Goal: Task Accomplishment & Management: Use online tool/utility

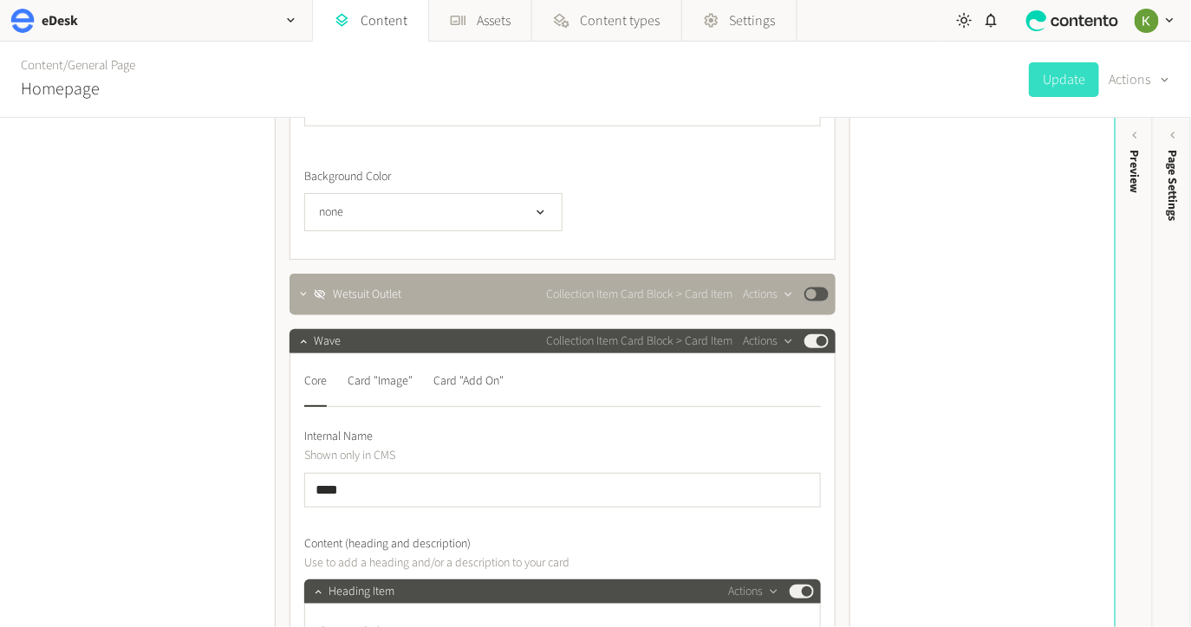
scroll to position [2950, 0]
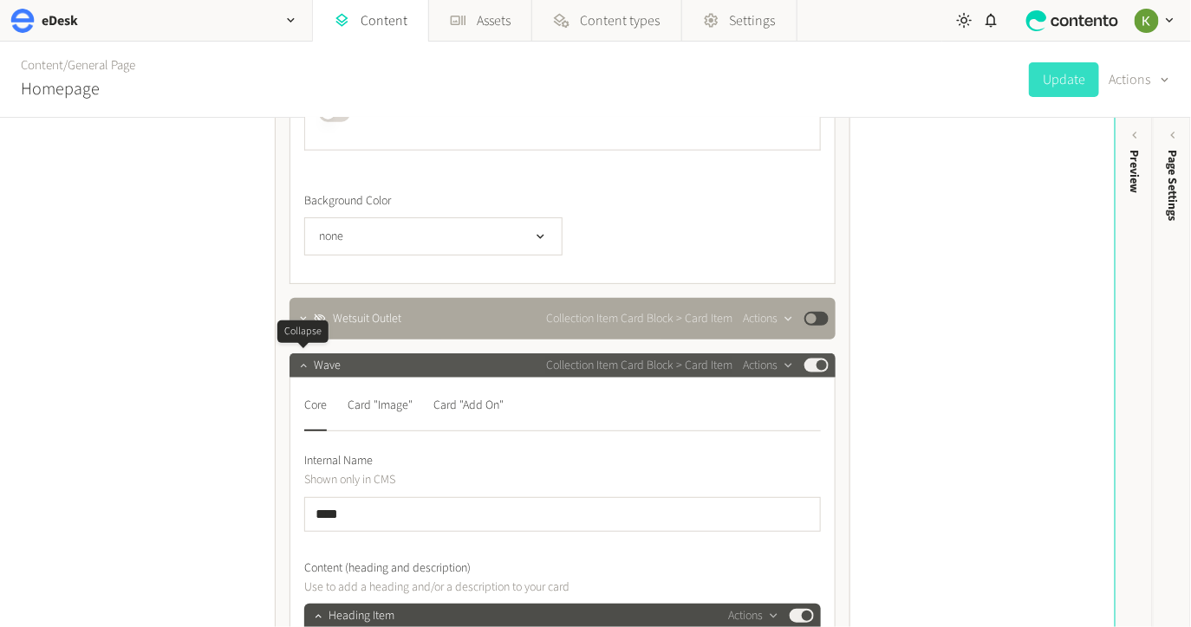
click at [301, 368] on icon "button" at bounding box center [303, 366] width 12 height 12
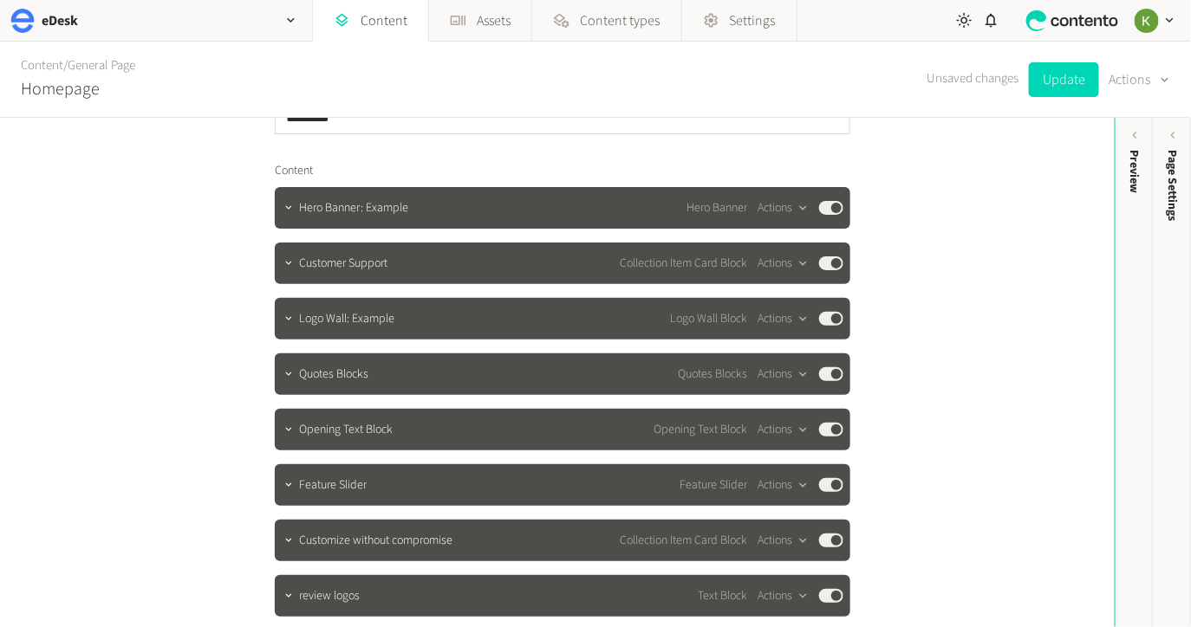
scroll to position [0, 0]
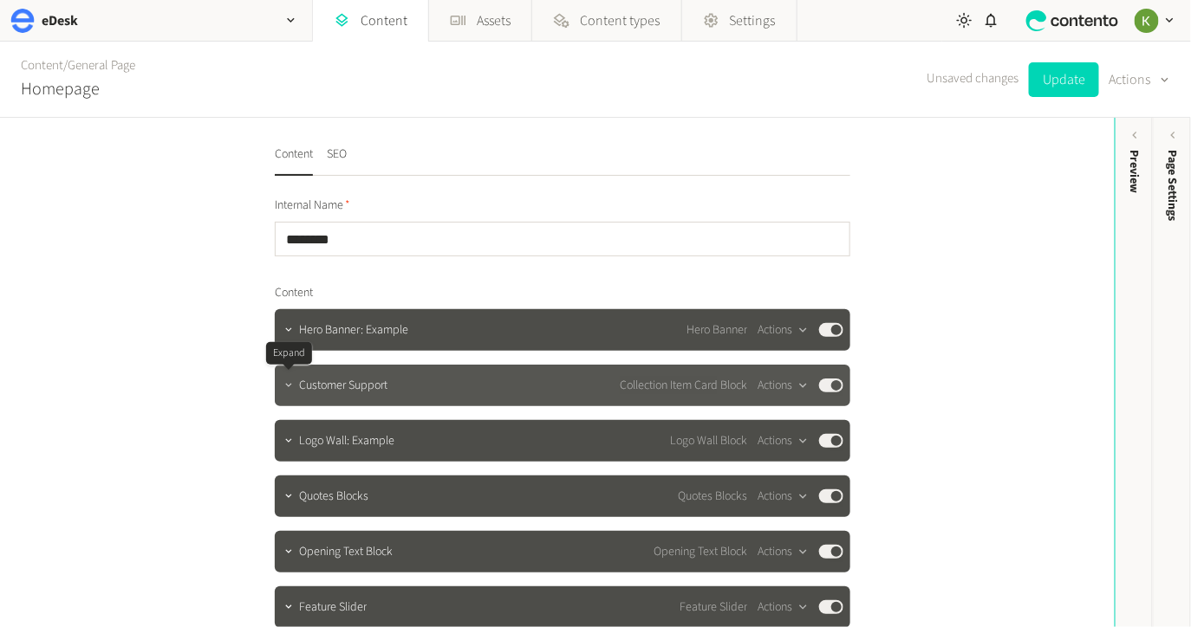
click at [288, 387] on icon "button" at bounding box center [288, 386] width 12 height 12
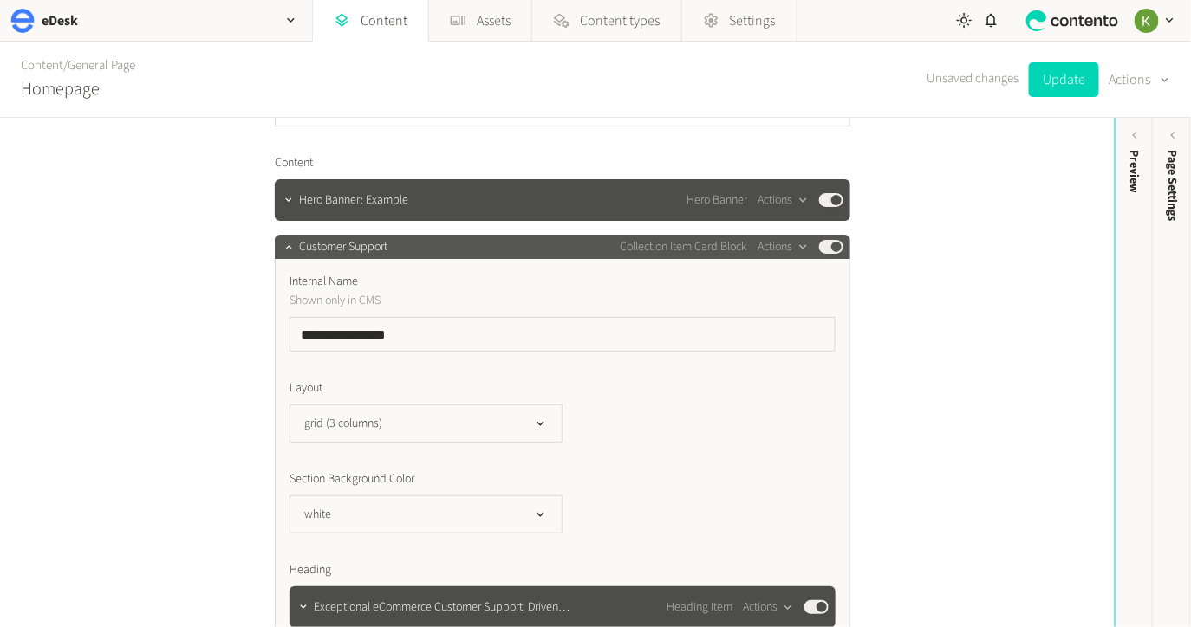
scroll to position [101, 0]
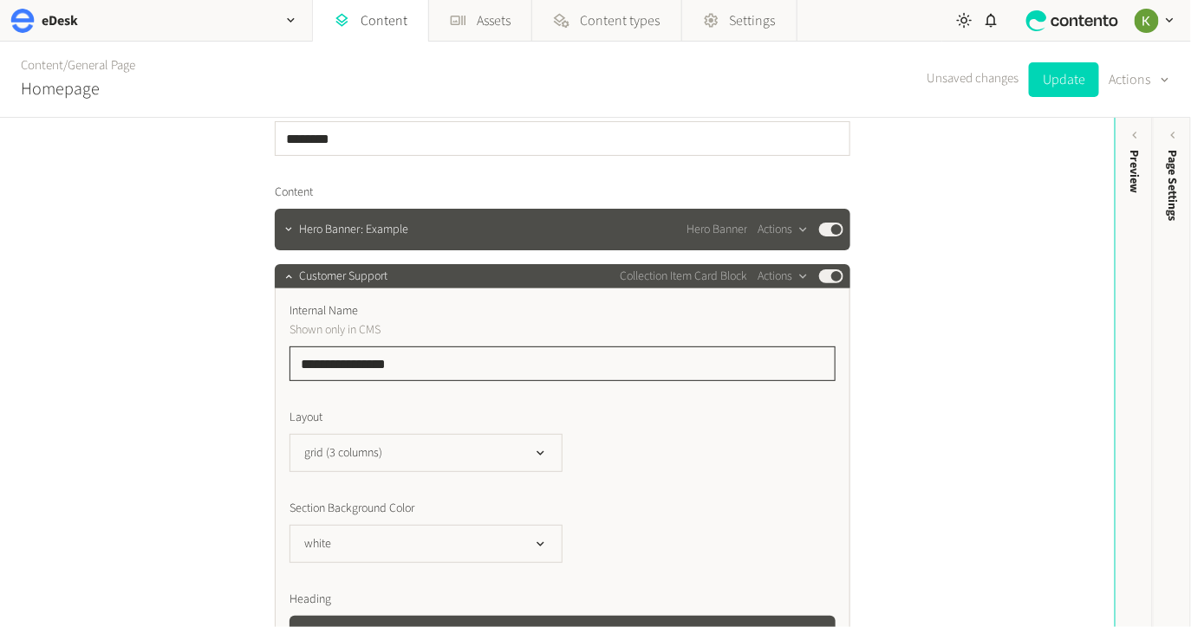
click at [428, 359] on input "**********" at bounding box center [562, 364] width 546 height 35
drag, startPoint x: 432, startPoint y: 364, endPoint x: 300, endPoint y: 360, distance: 131.8
click at [300, 360] on input "**********" at bounding box center [562, 364] width 546 height 35
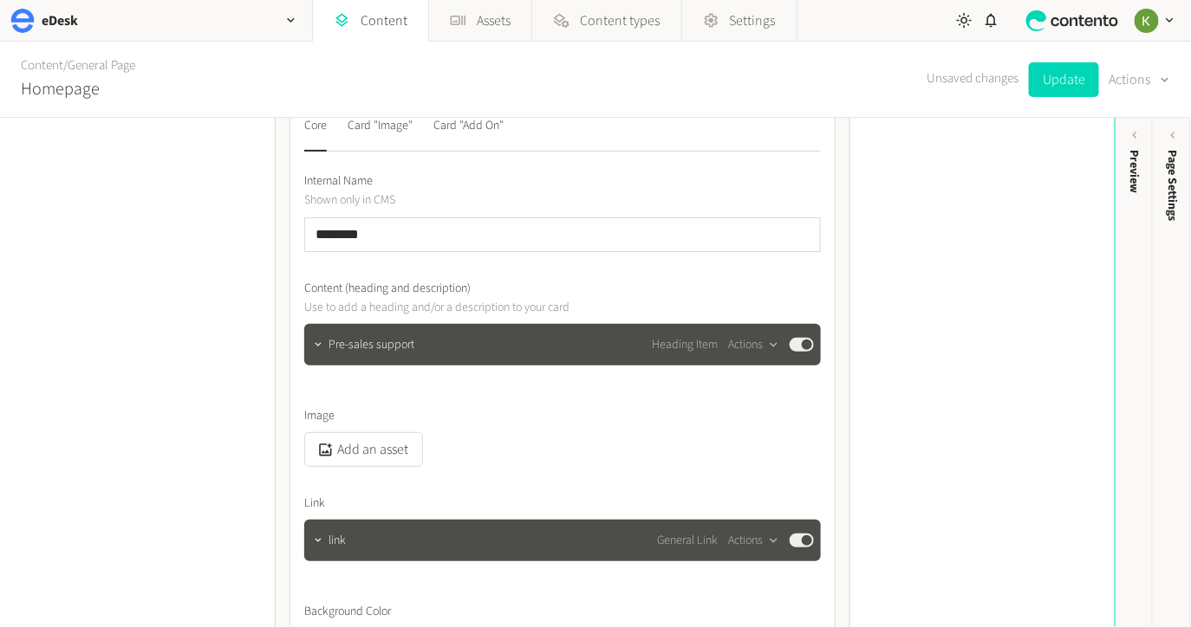
scroll to position [923, 0]
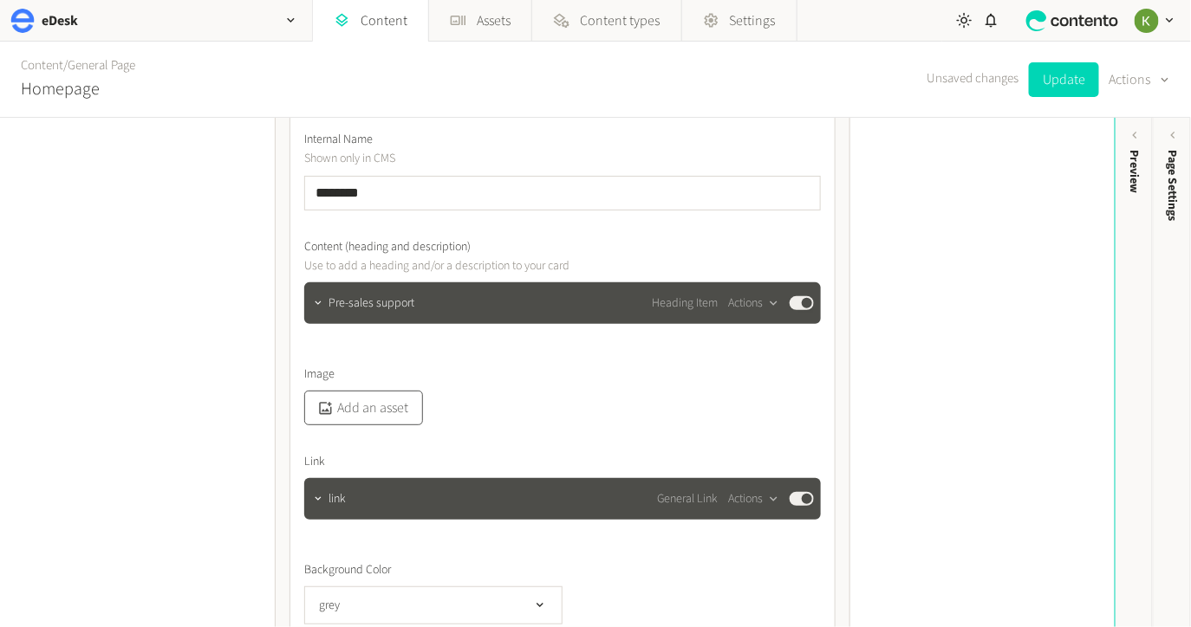
type input "**********"
click at [375, 403] on button "Add an asset" at bounding box center [363, 408] width 119 height 35
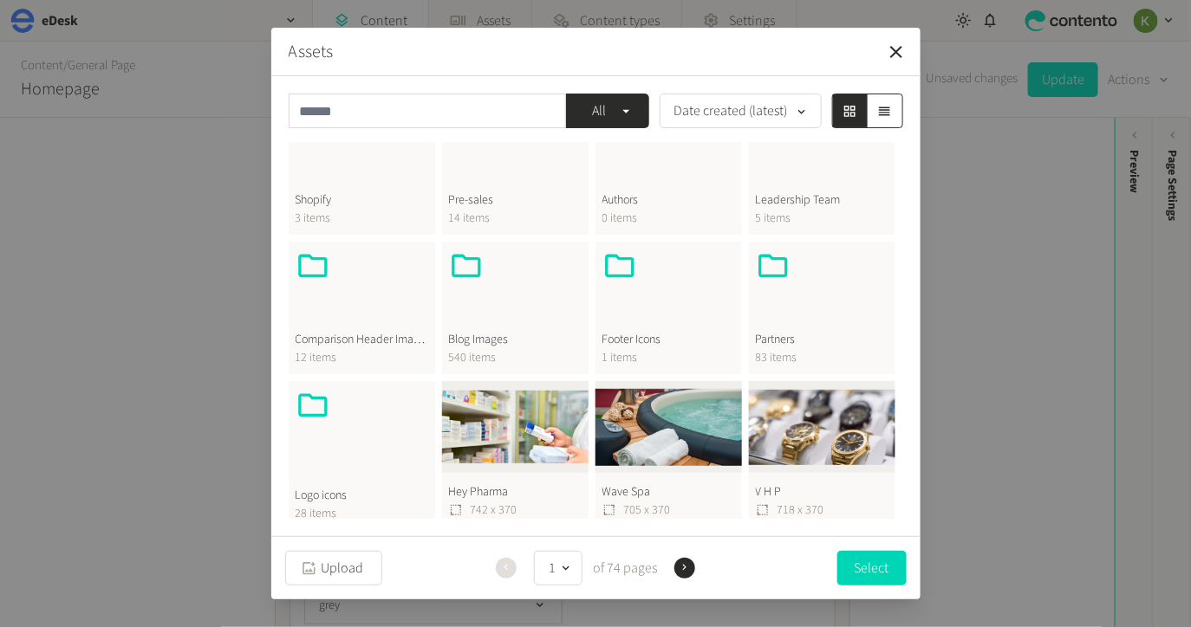
scroll to position [341, 0]
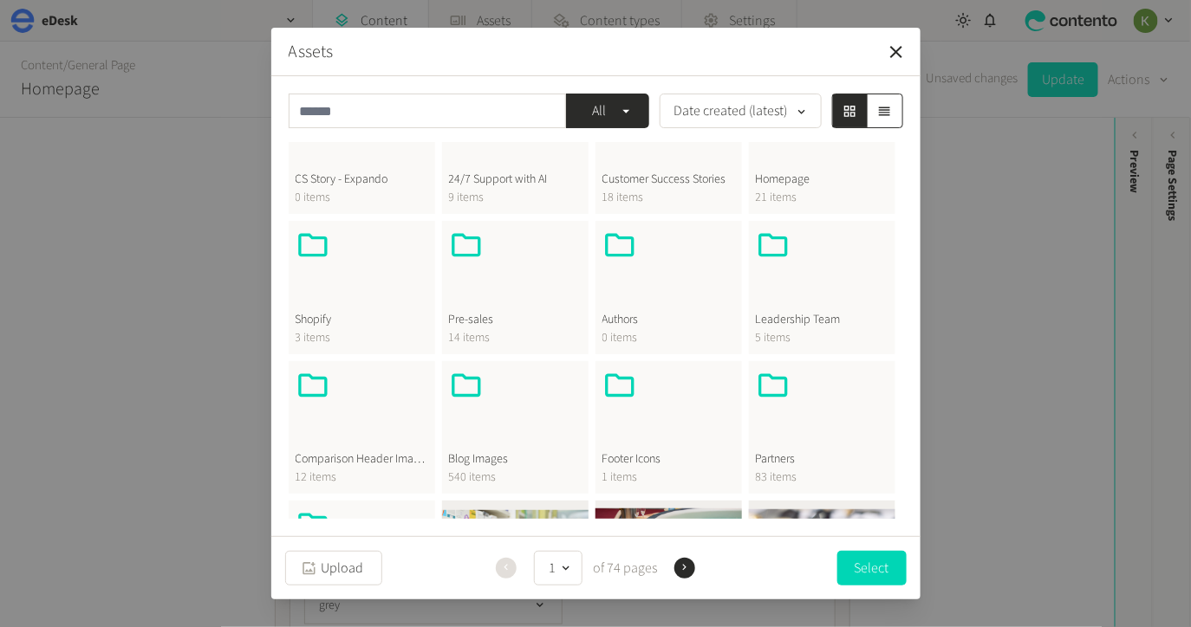
click at [820, 192] on span "21 items" at bounding box center [822, 198] width 133 height 18
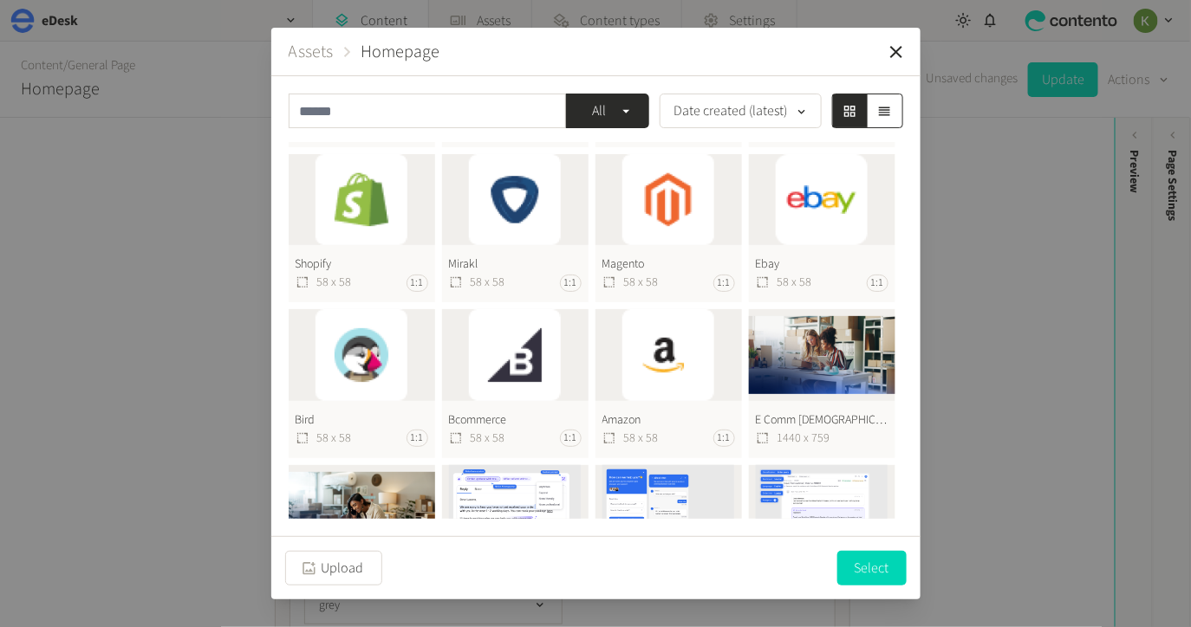
scroll to position [0, 0]
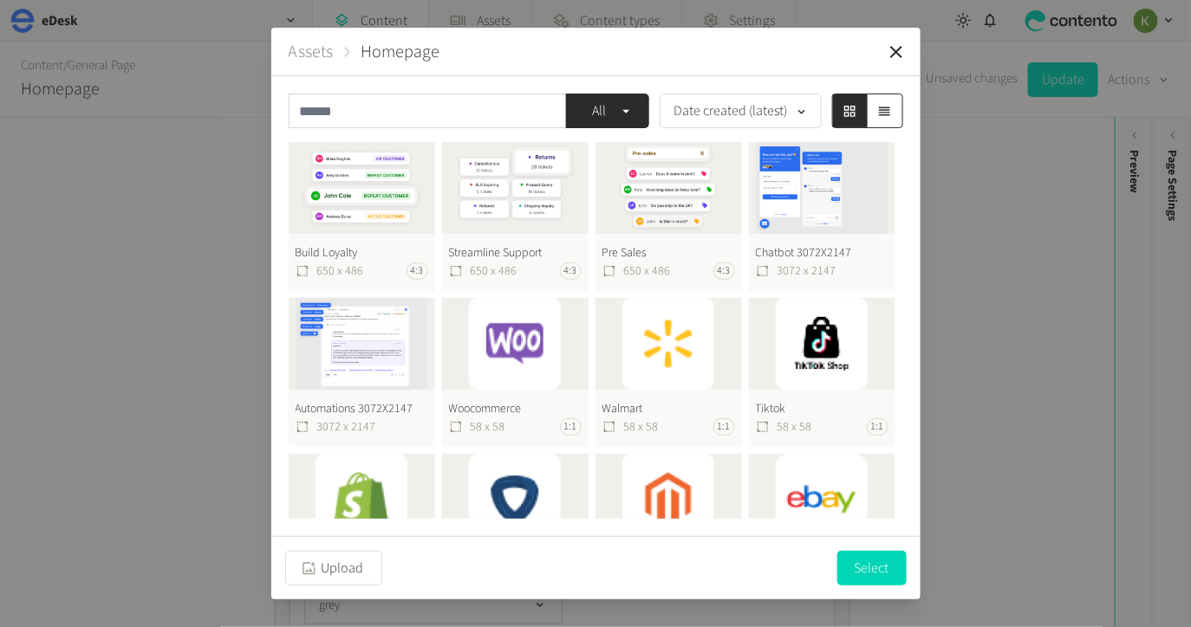
click at [318, 55] on button "Assets" at bounding box center [311, 52] width 45 height 26
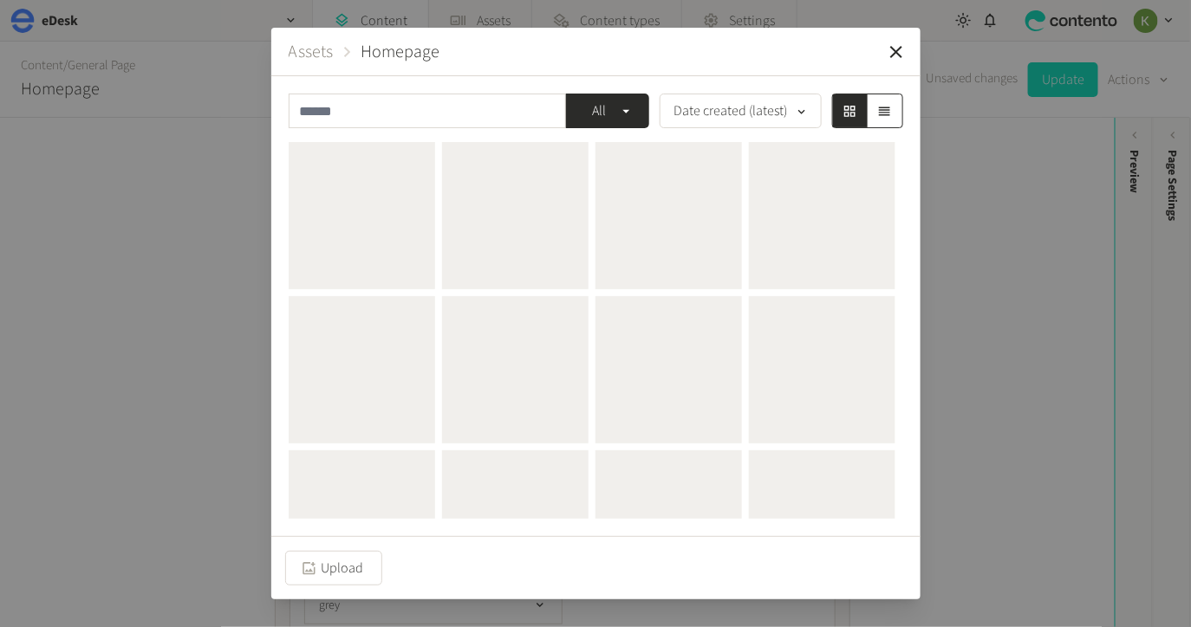
click at [315, 50] on button "Assets" at bounding box center [311, 52] width 45 height 26
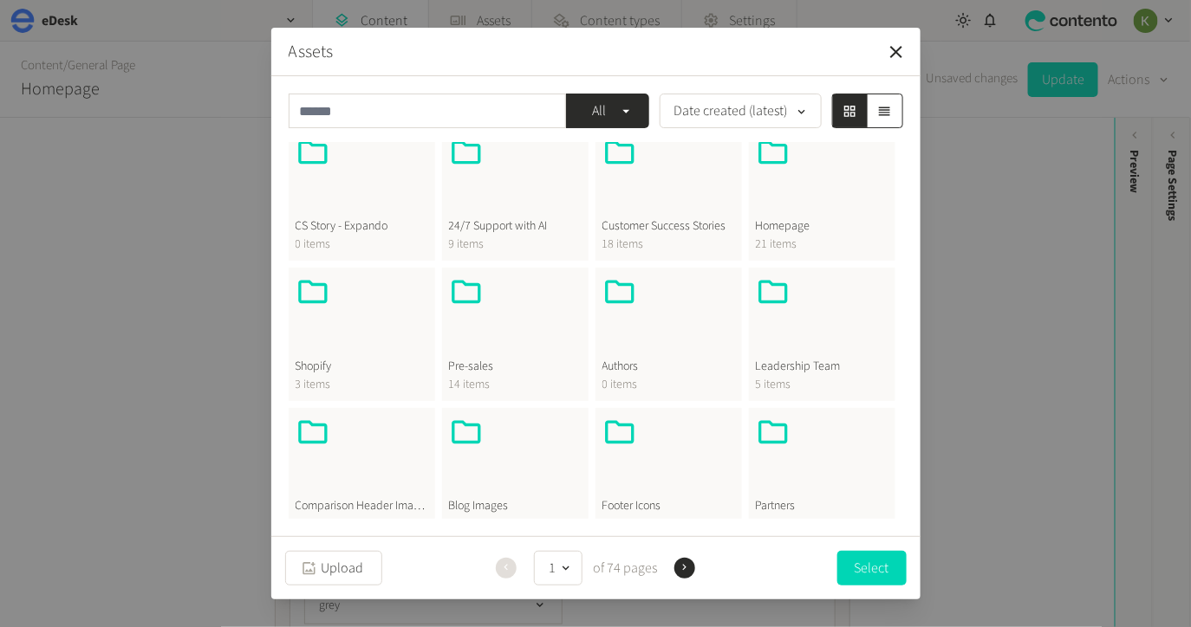
scroll to position [279, 0]
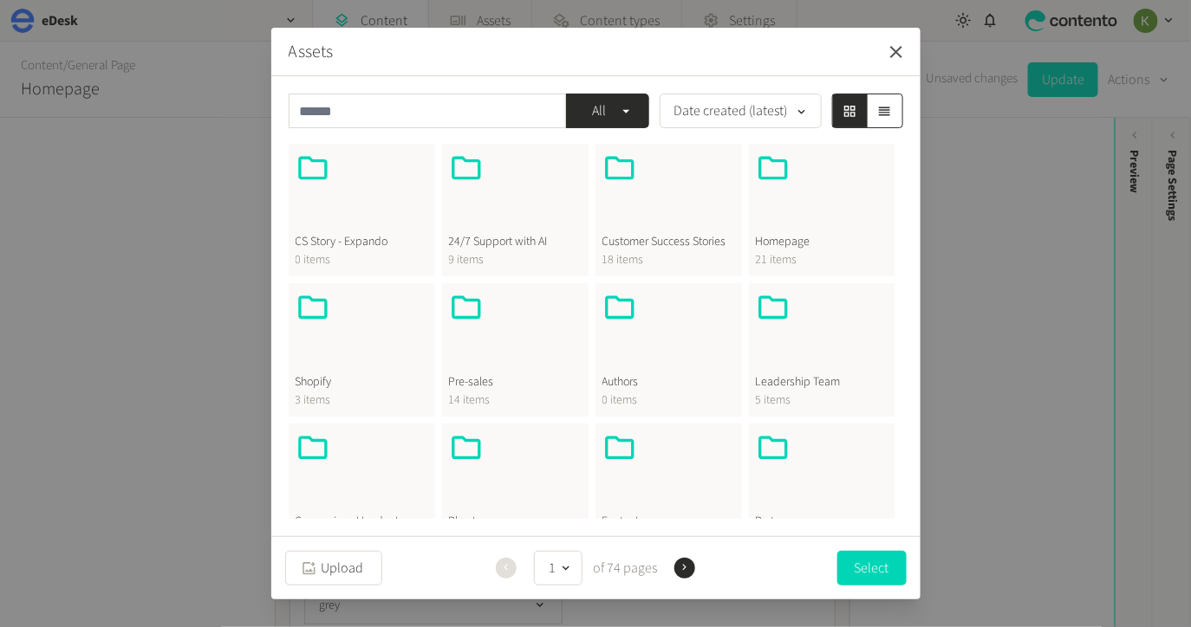
click at [899, 55] on icon "button" at bounding box center [896, 52] width 12 height 12
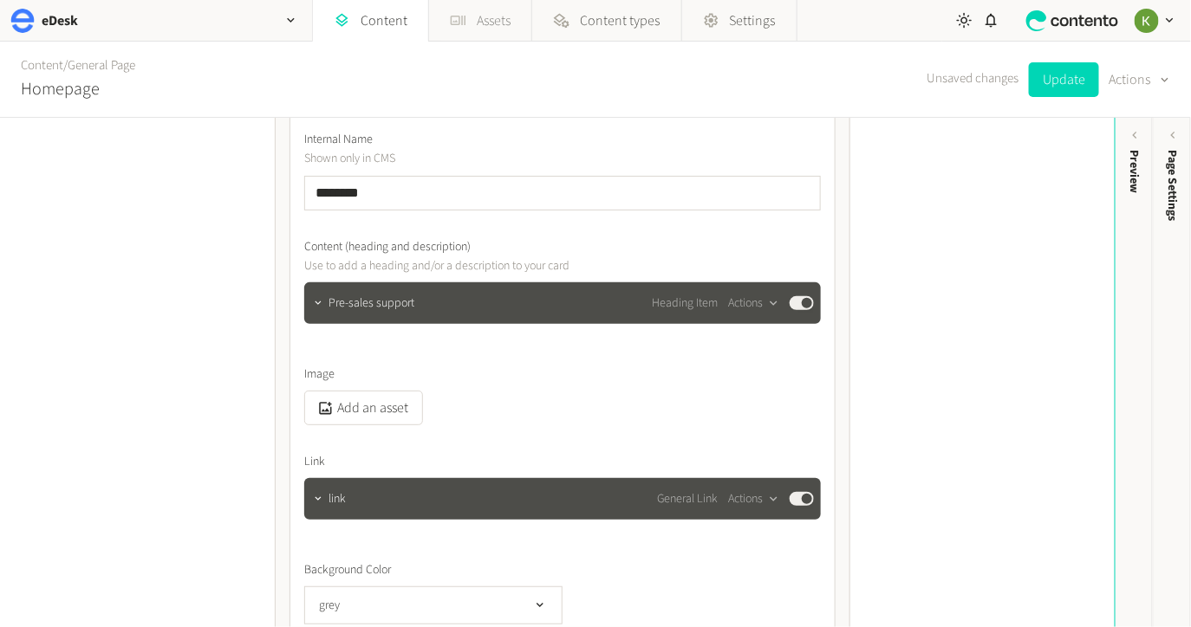
click at [485, 25] on link "Assets" at bounding box center [480, 21] width 102 height 42
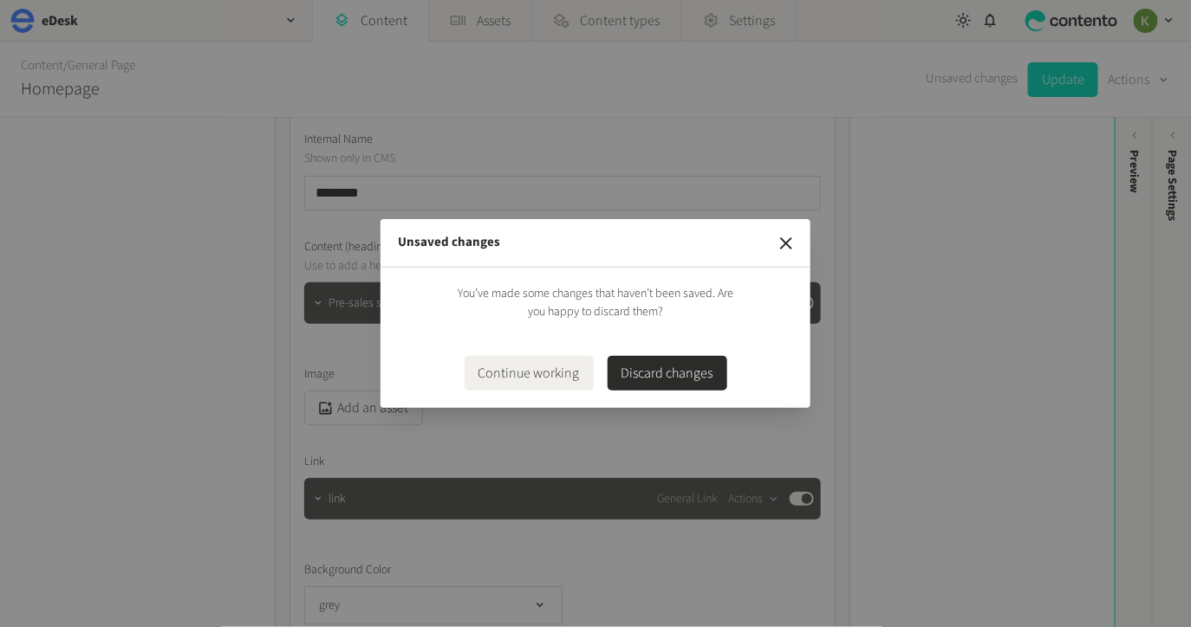
drag, startPoint x: 784, startPoint y: 242, endPoint x: 752, endPoint y: 234, distance: 33.0
click at [784, 242] on icon "button" at bounding box center [786, 243] width 12 height 12
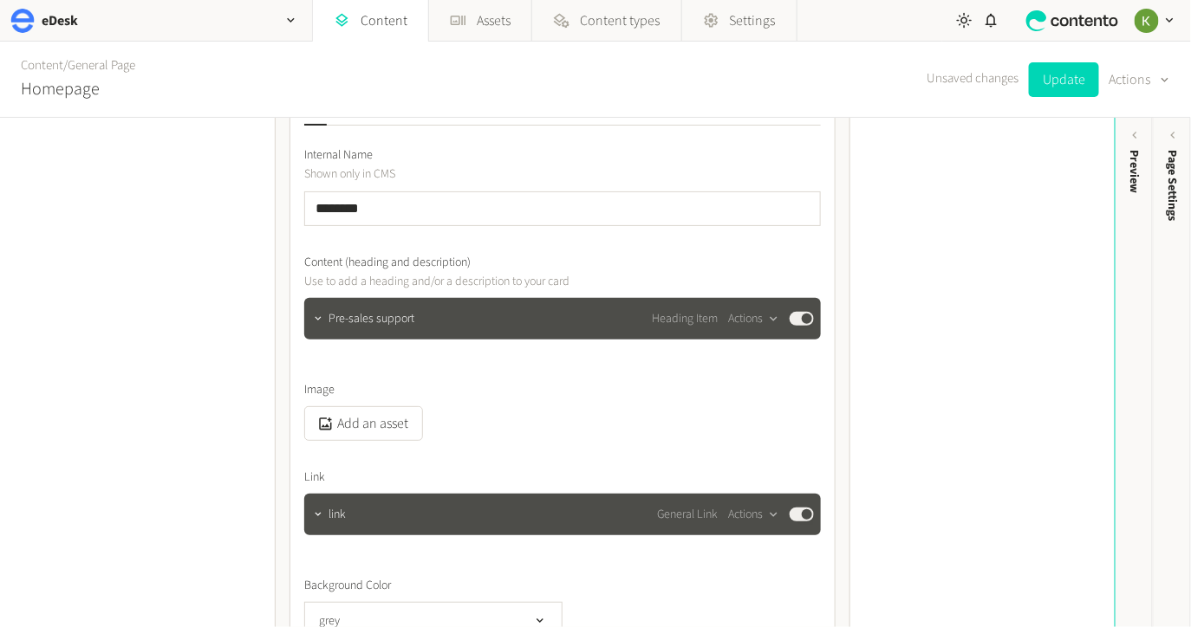
scroll to position [923, 0]
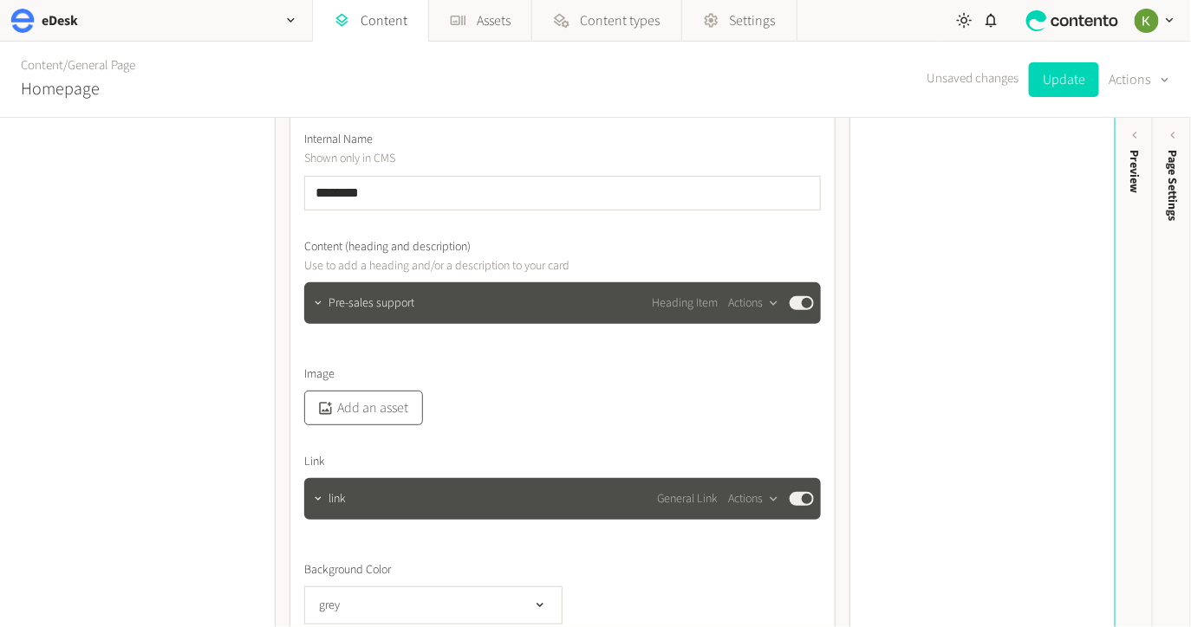
click at [380, 409] on button "Add an asset" at bounding box center [363, 408] width 119 height 35
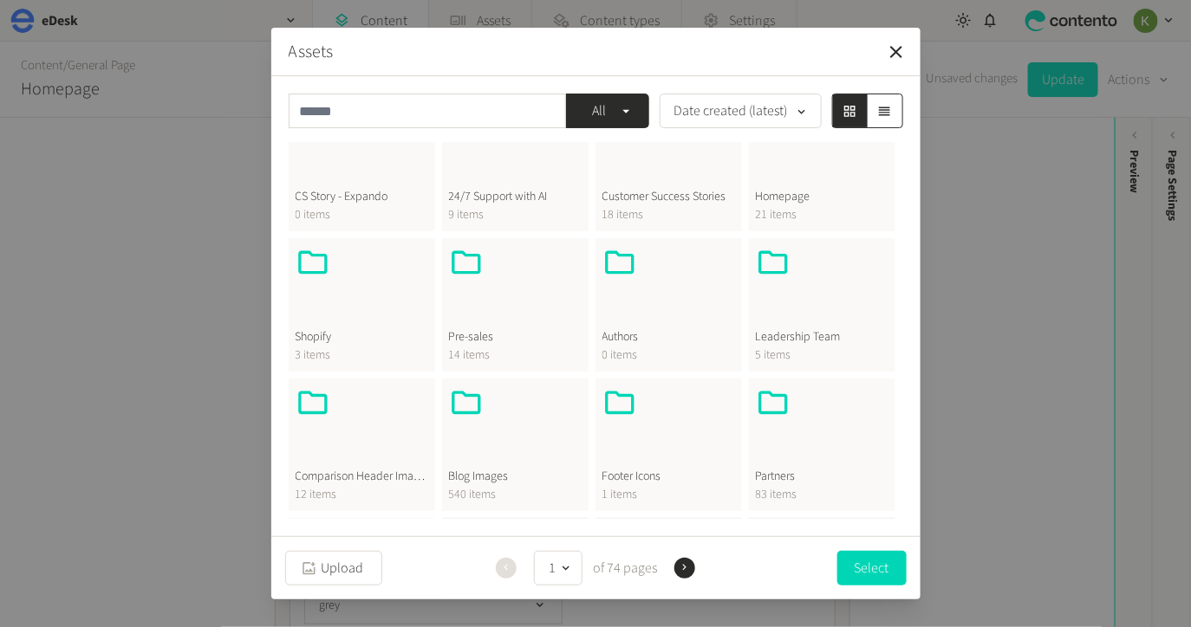
scroll to position [319, 0]
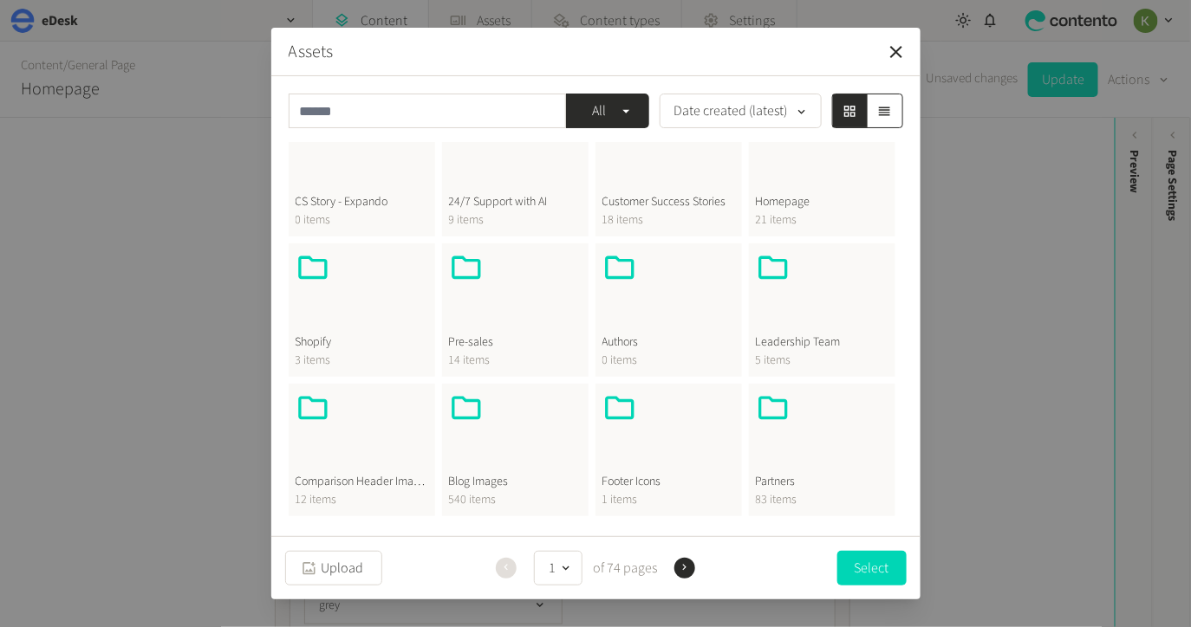
click at [502, 445] on div at bounding box center [515, 432] width 133 height 83
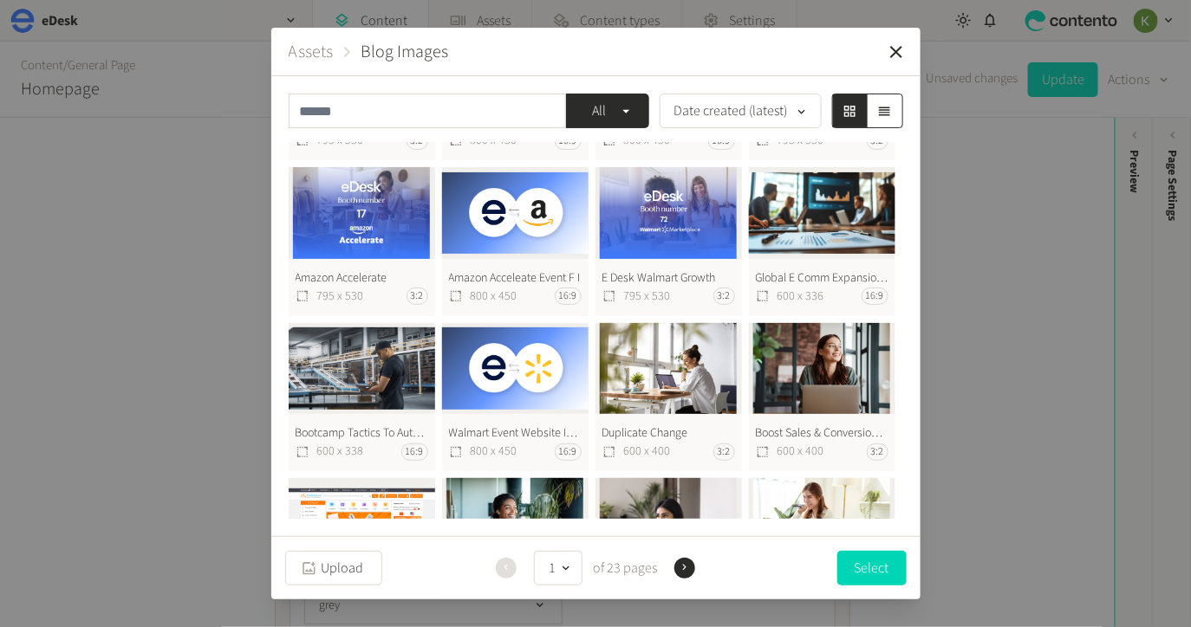
scroll to position [550, 0]
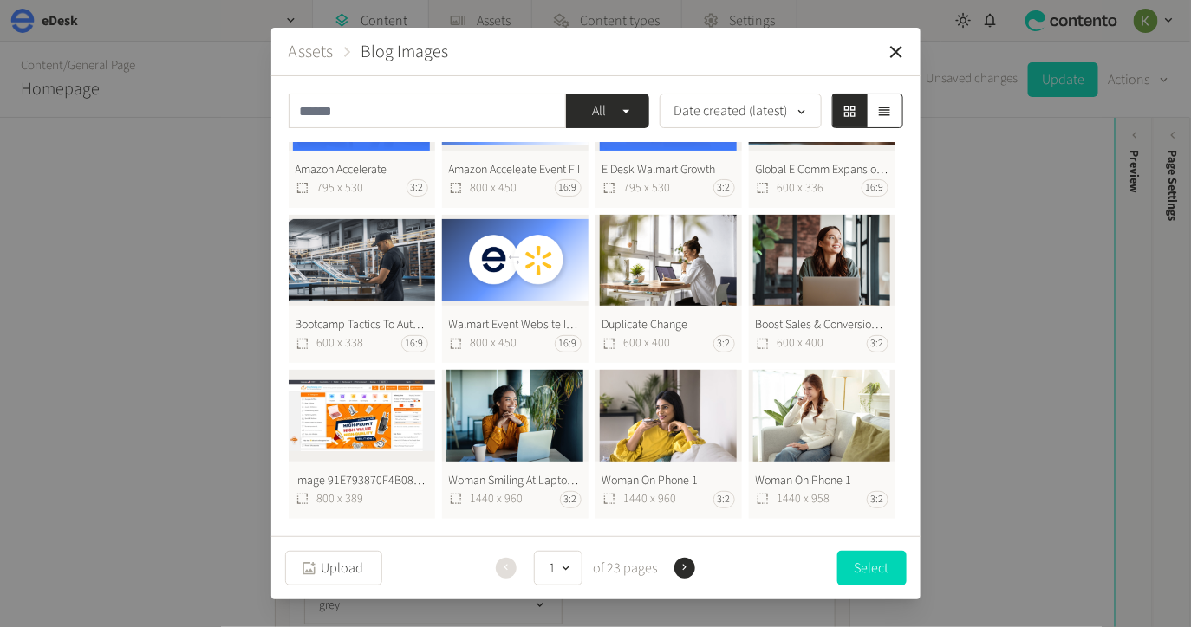
click at [686, 564] on icon "button" at bounding box center [684, 568] width 12 height 12
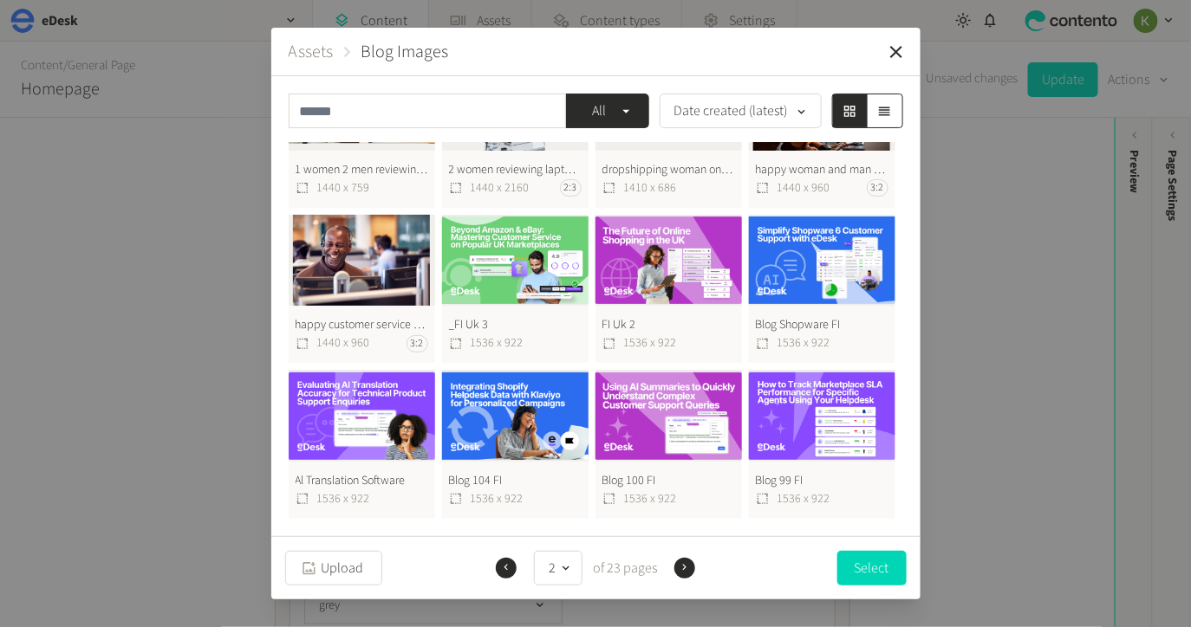
click at [313, 55] on button "Assets" at bounding box center [311, 52] width 45 height 26
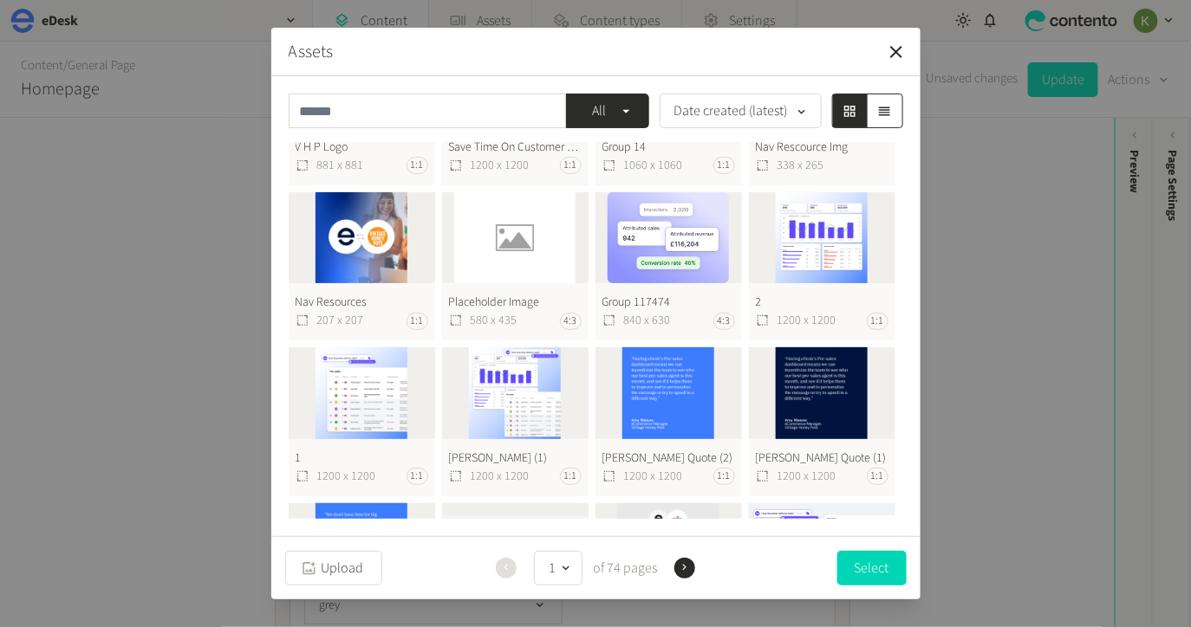
scroll to position [978, 0]
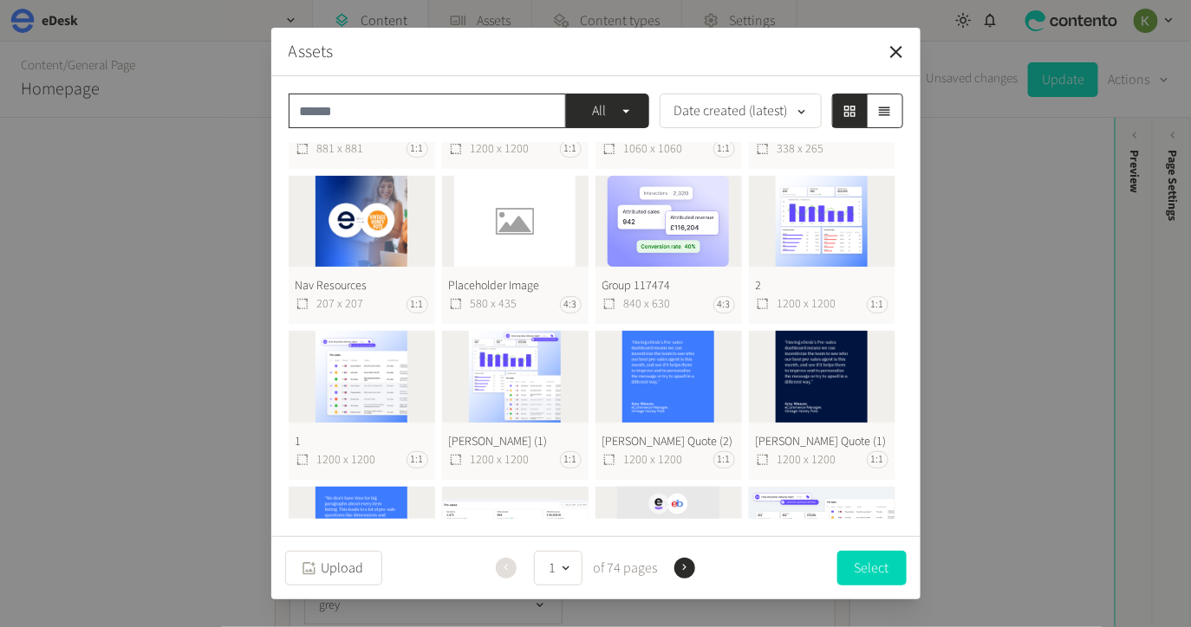
click at [415, 112] on input "text" at bounding box center [427, 111] width 277 height 35
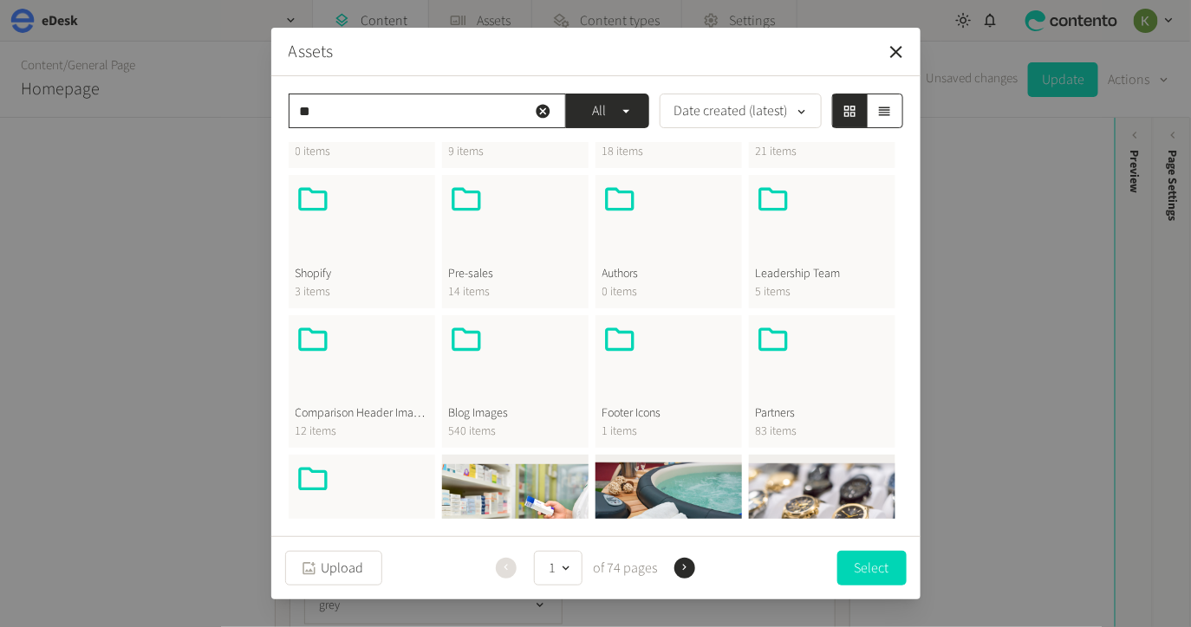
scroll to position [0, 0]
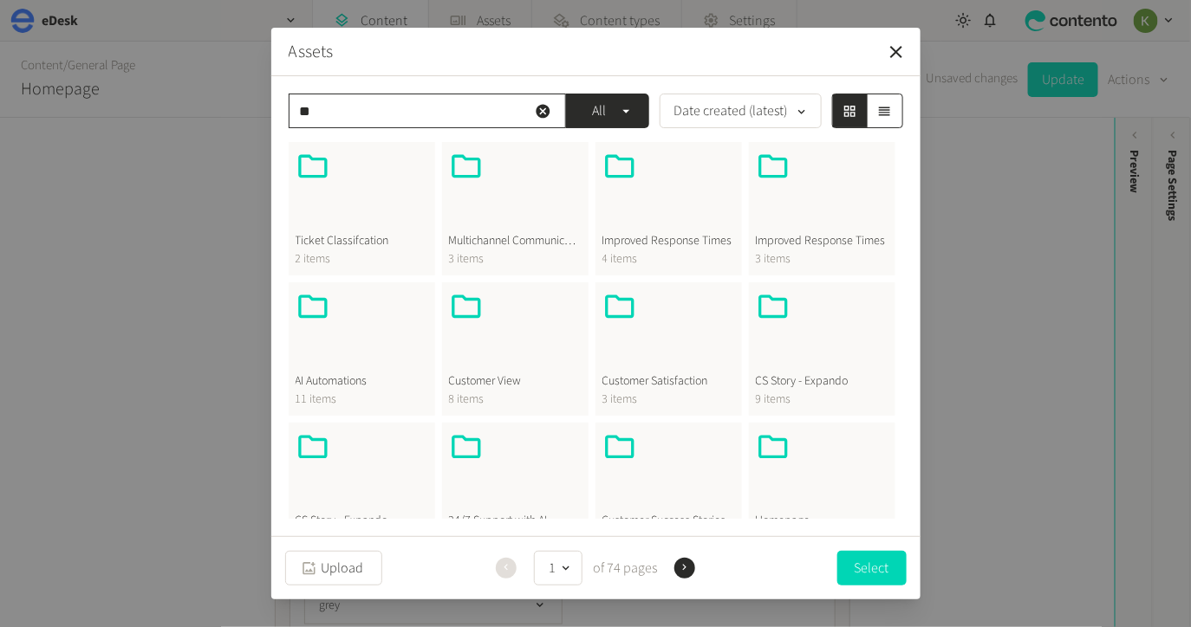
type input "*"
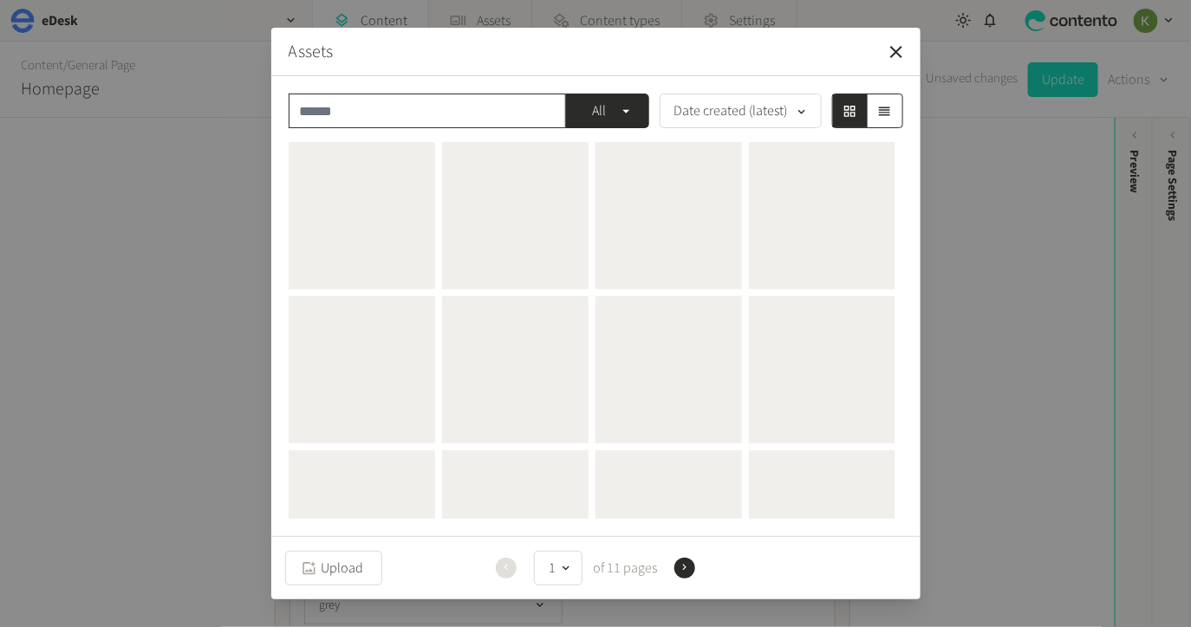
type input "*"
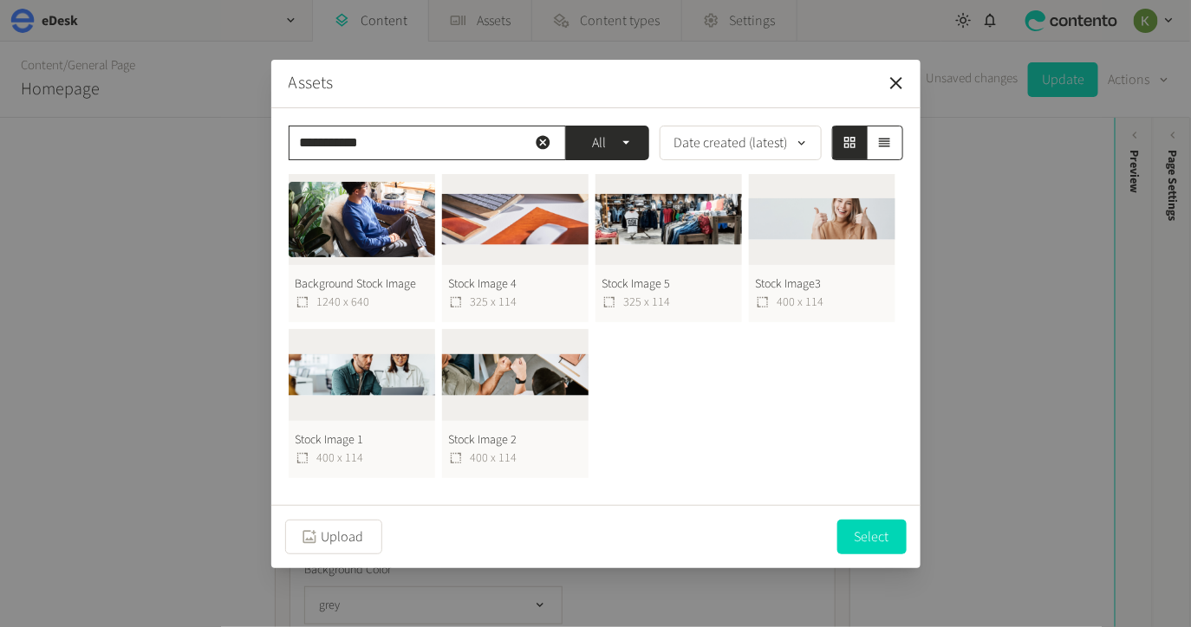
type input "**********"
click at [506, 385] on button "Stock Image 2 400 x 114" at bounding box center [515, 403] width 146 height 149
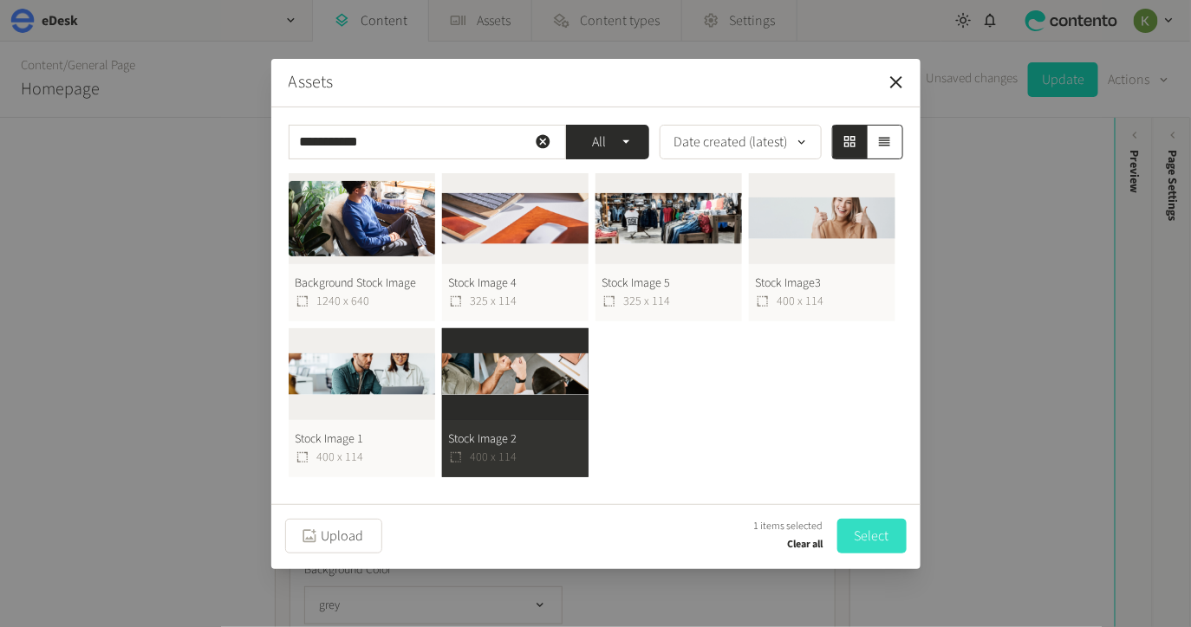
click at [854, 529] on button "Select" at bounding box center [871, 536] width 69 height 35
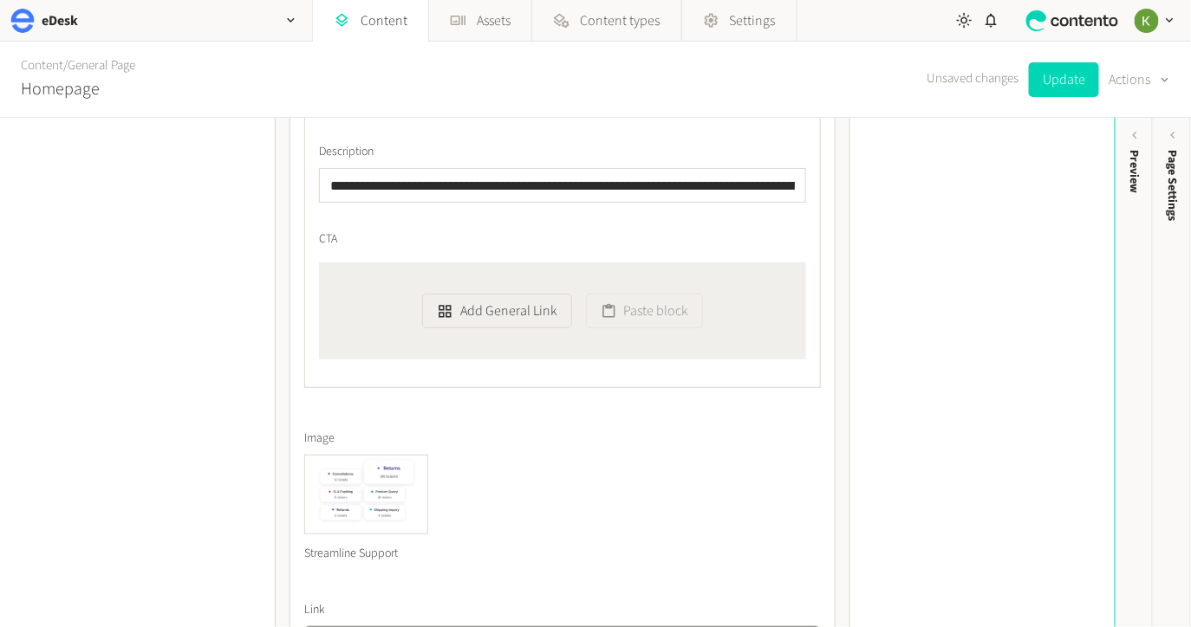
scroll to position [2040, 0]
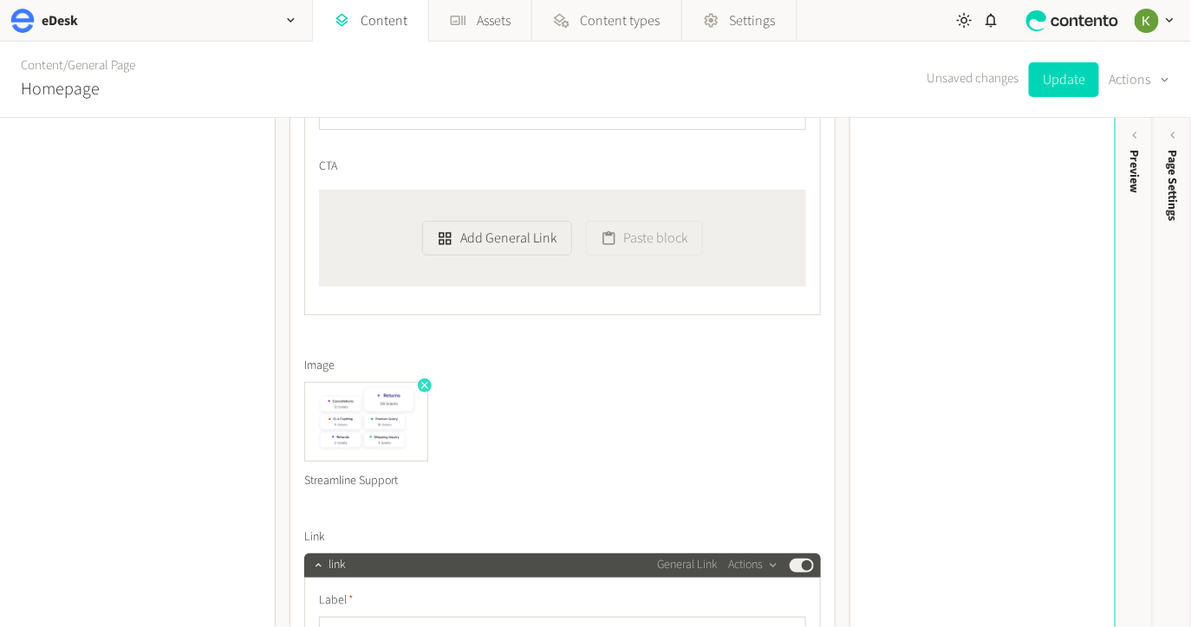
click at [423, 383] on icon "button" at bounding box center [425, 386] width 12 height 12
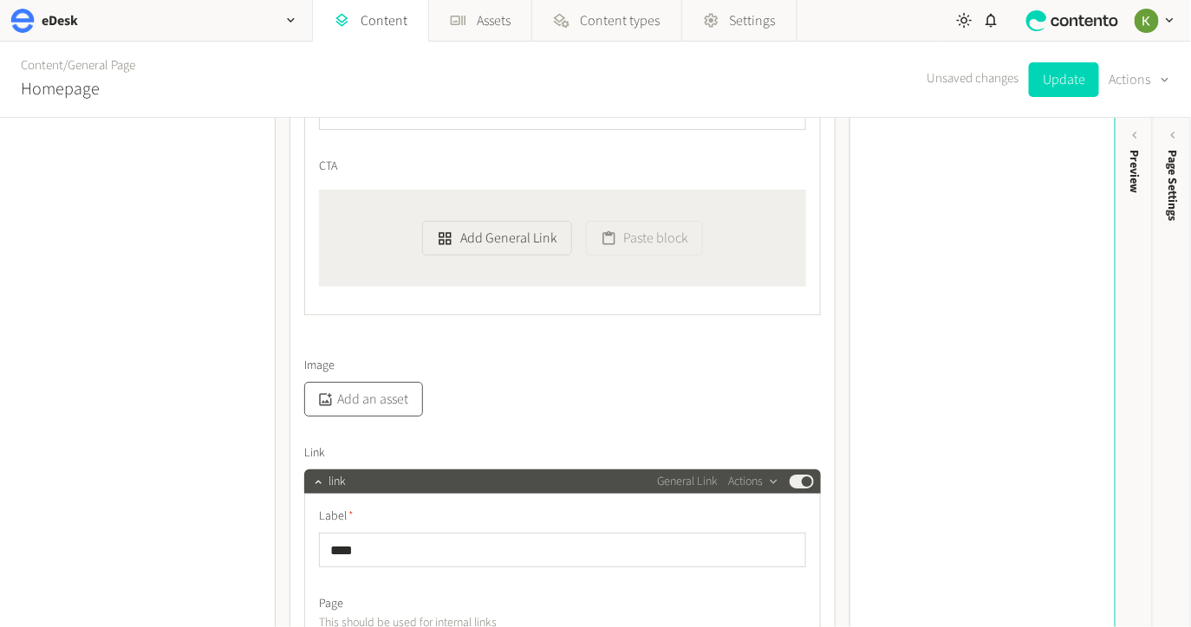
click at [385, 401] on button "Add an asset" at bounding box center [363, 399] width 119 height 35
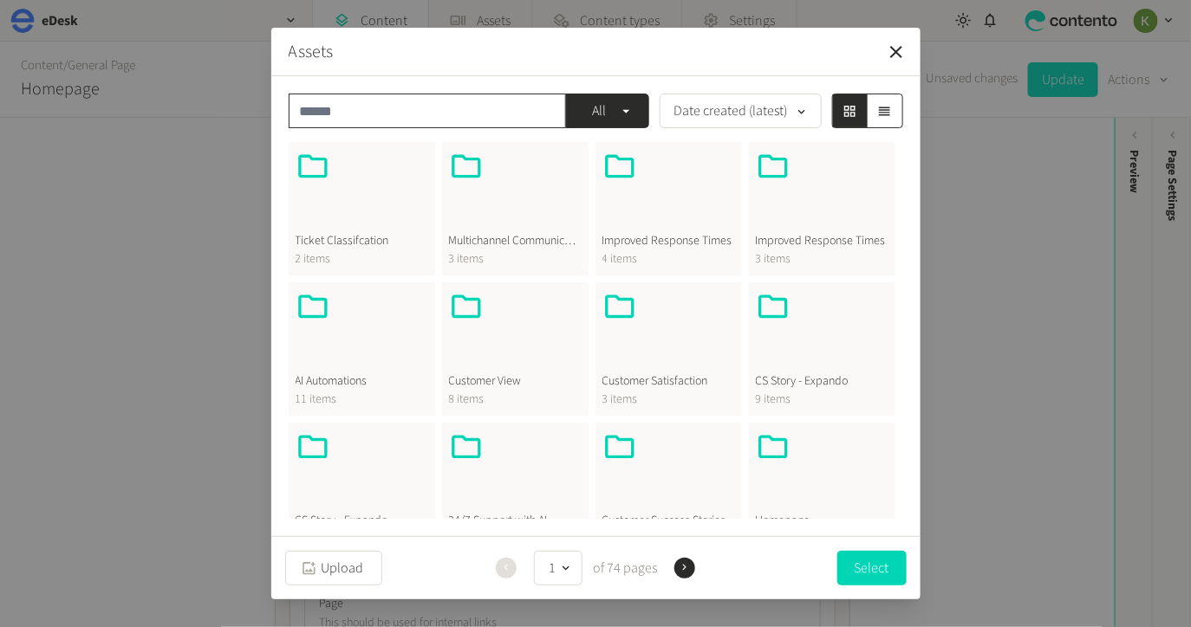
click at [388, 119] on input "text" at bounding box center [427, 111] width 277 height 35
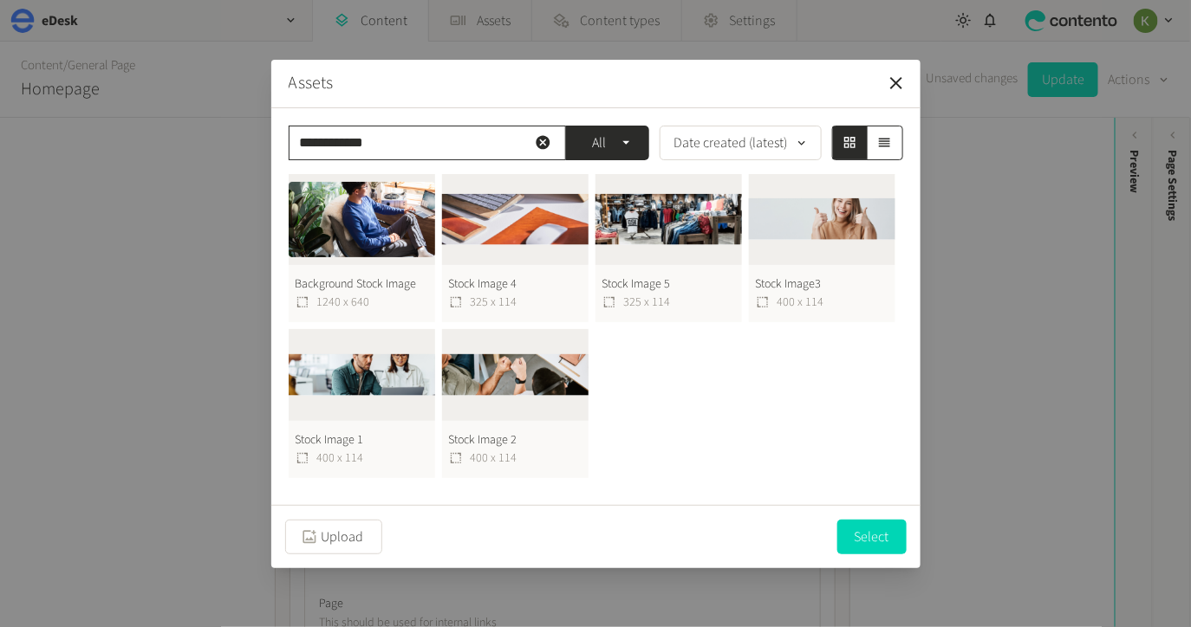
type input "**********"
click at [368, 380] on button "Stock Image 1 400 x 114" at bounding box center [362, 403] width 146 height 149
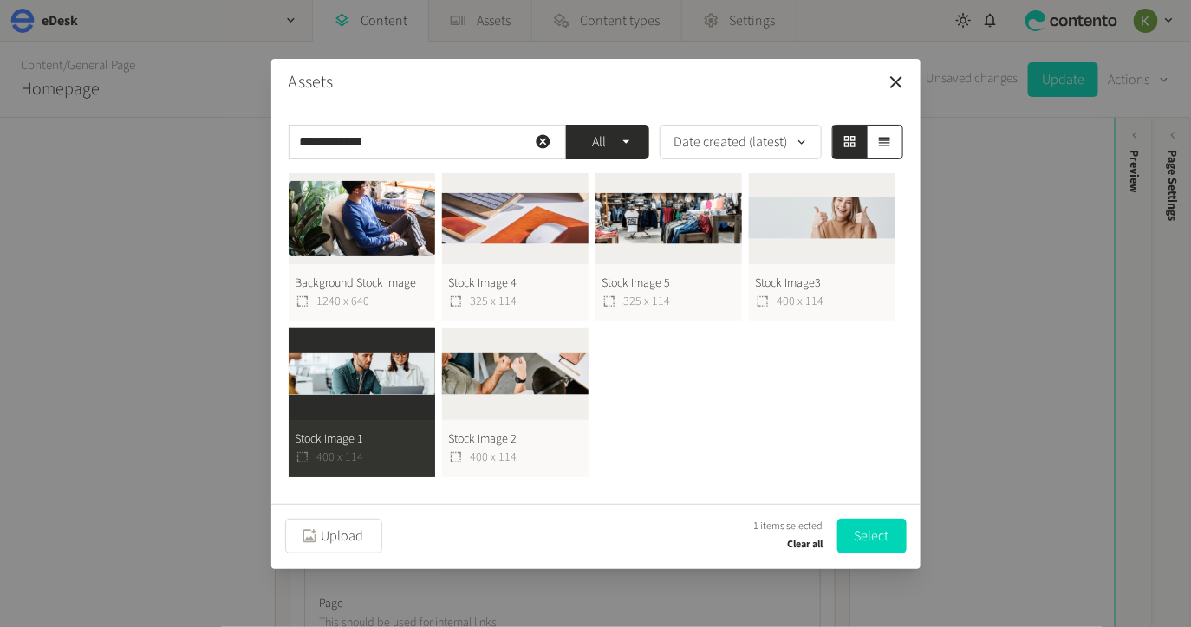
drag, startPoint x: 870, startPoint y: 527, endPoint x: 728, endPoint y: 422, distance: 176.6
click at [869, 527] on button "Select" at bounding box center [871, 536] width 69 height 35
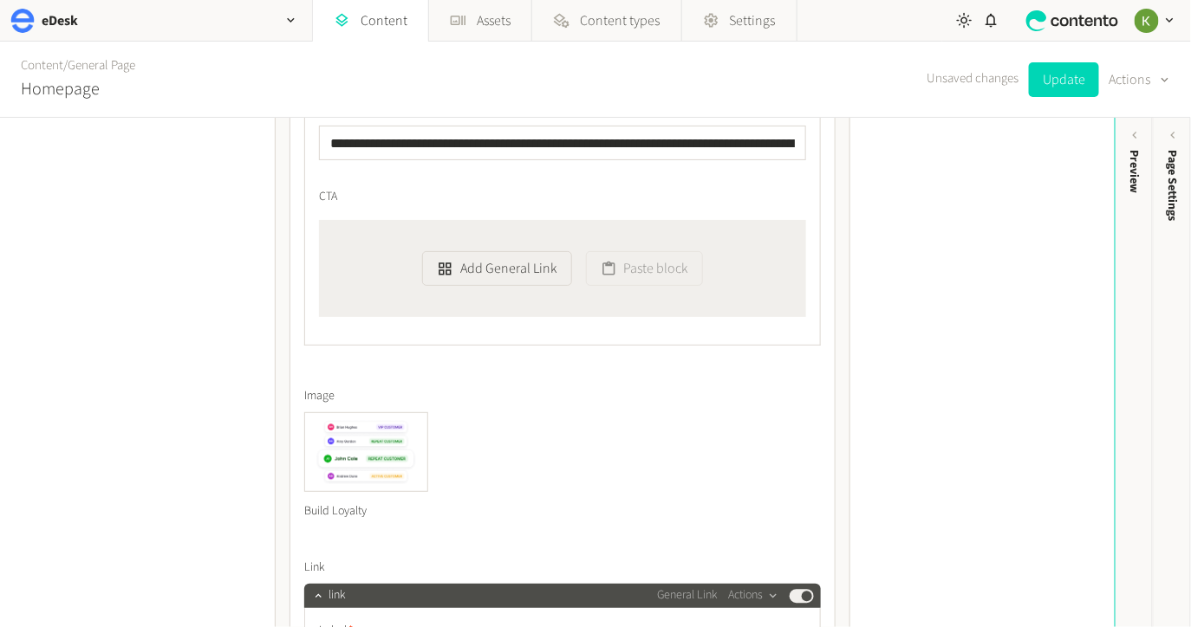
scroll to position [3512, 0]
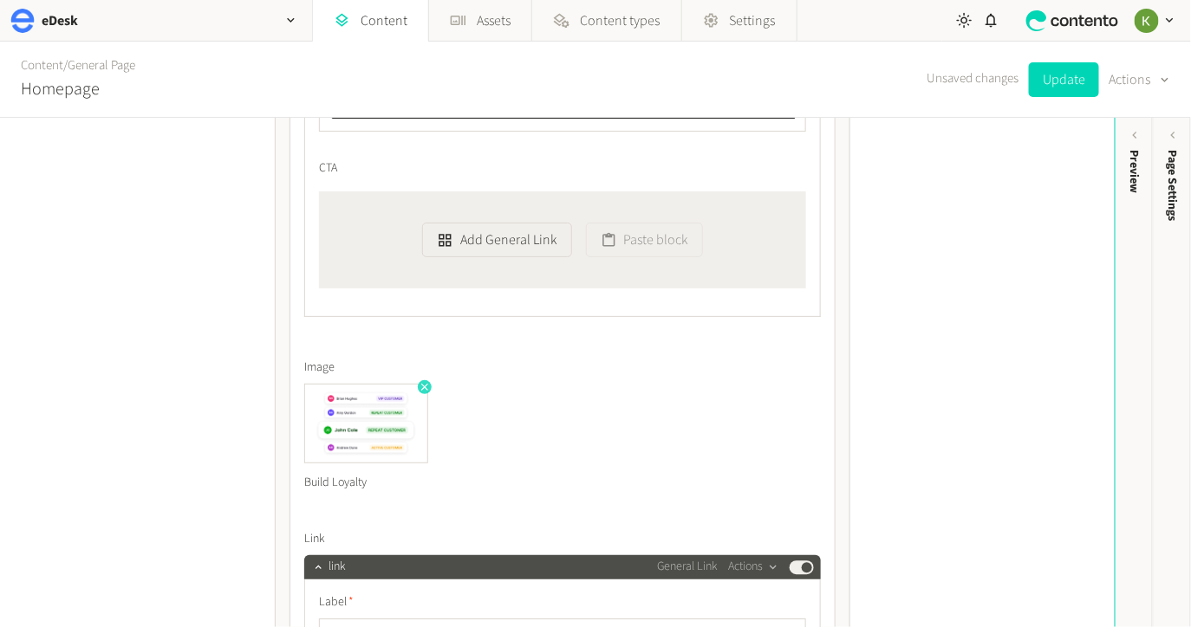
click at [423, 387] on icon "button" at bounding box center [425, 387] width 12 height 12
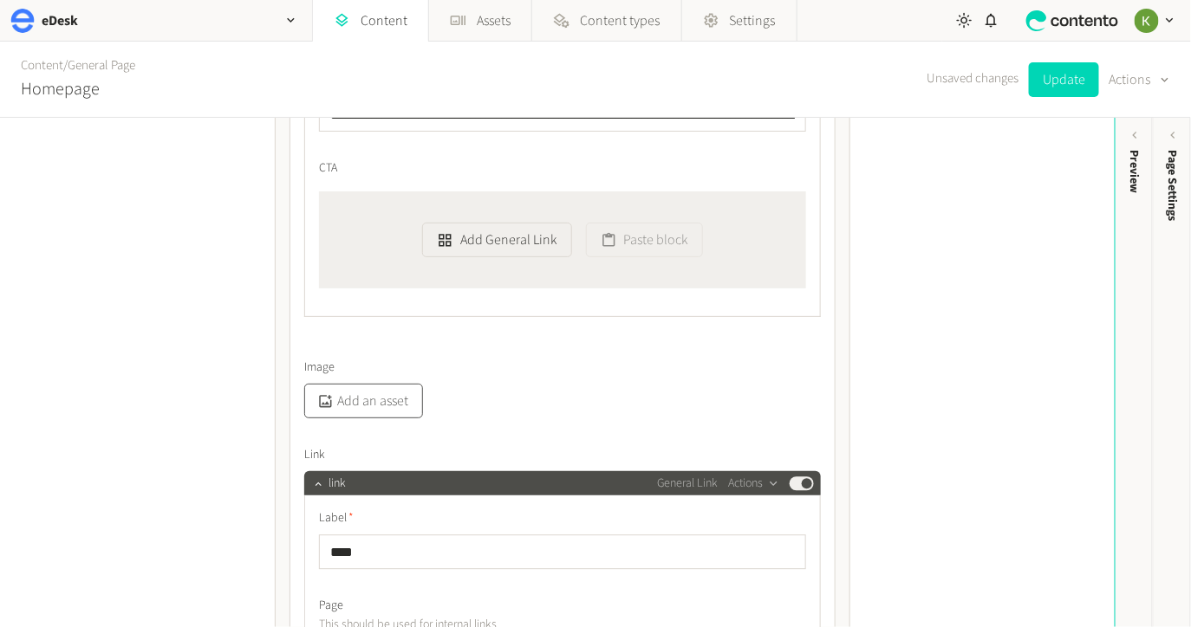
click at [385, 401] on button "Add an asset" at bounding box center [363, 401] width 119 height 35
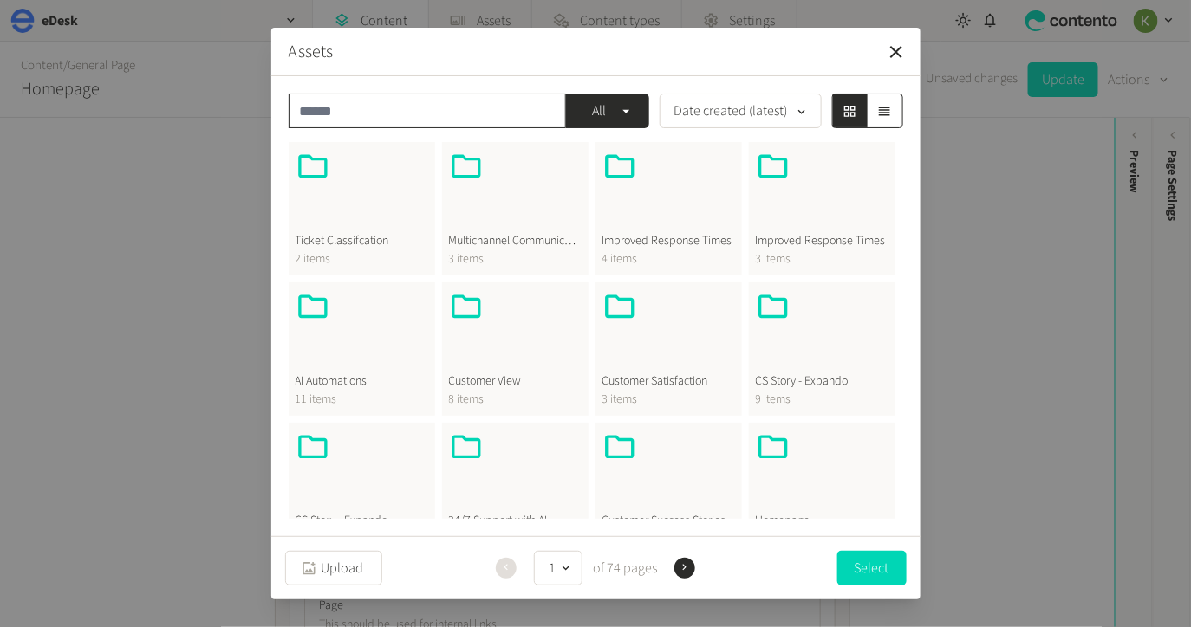
click at [418, 112] on input "text" at bounding box center [427, 111] width 277 height 35
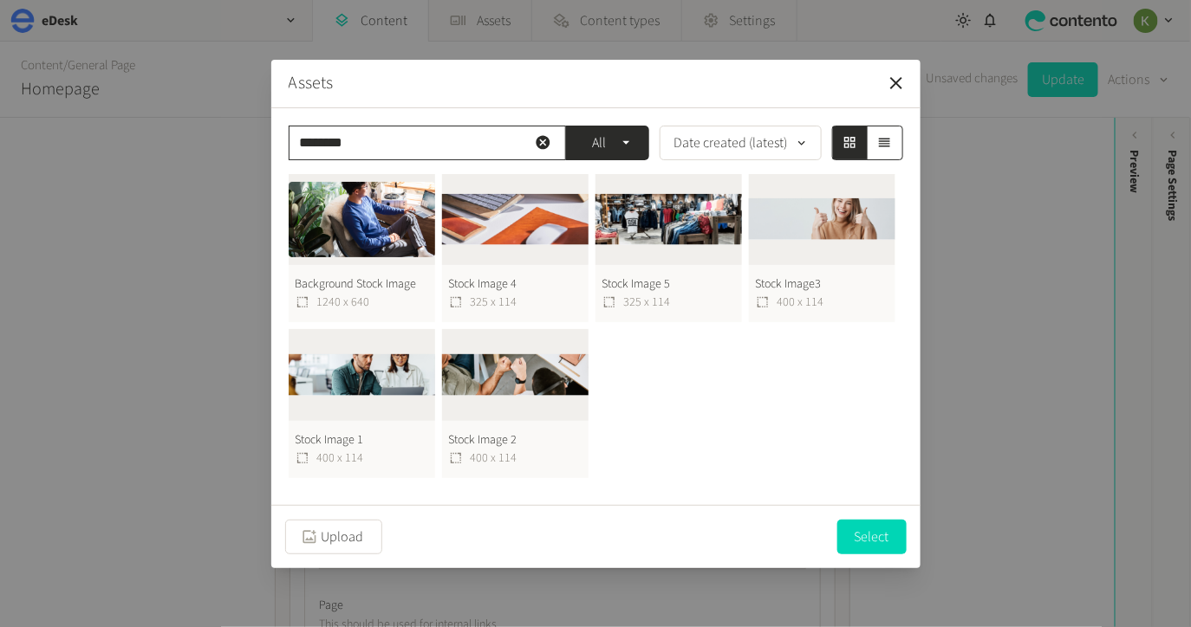
type input "********"
click at [827, 224] on button "Stock Image3 400 x 114" at bounding box center [822, 248] width 146 height 149
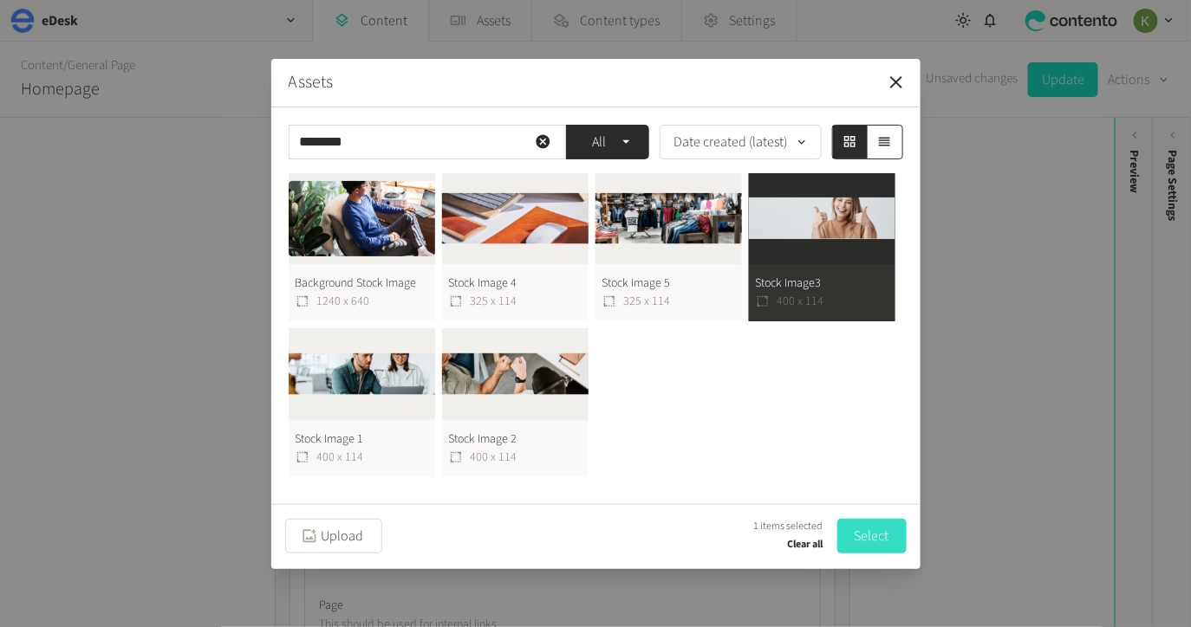
click at [864, 536] on button "Select" at bounding box center [871, 536] width 69 height 35
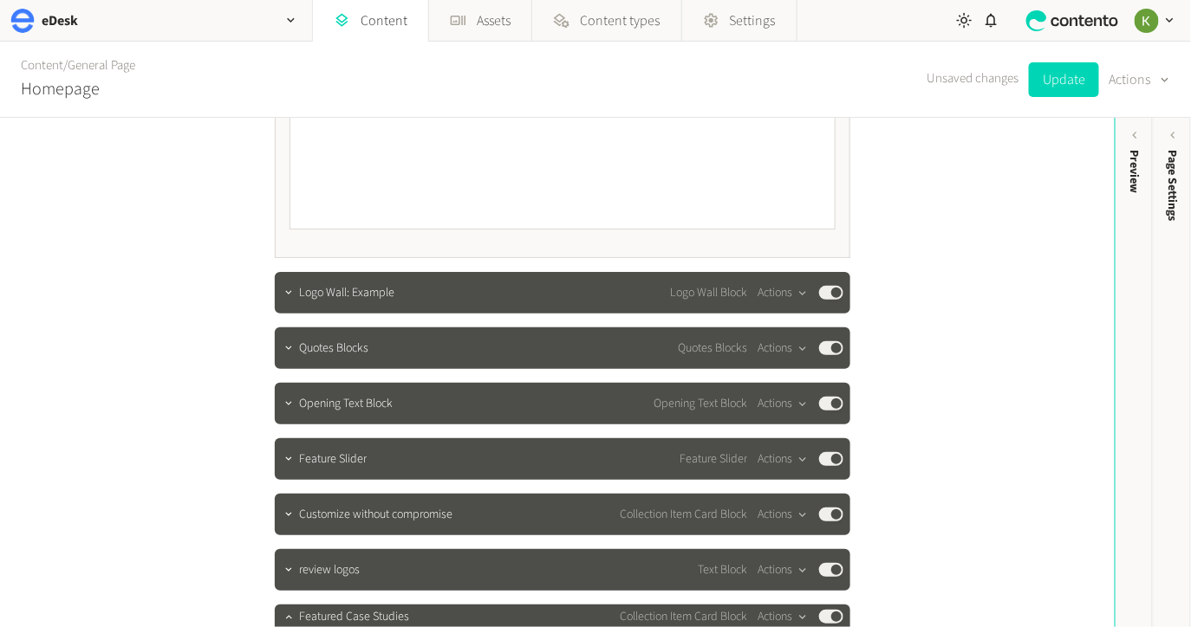
scroll to position [5080, 0]
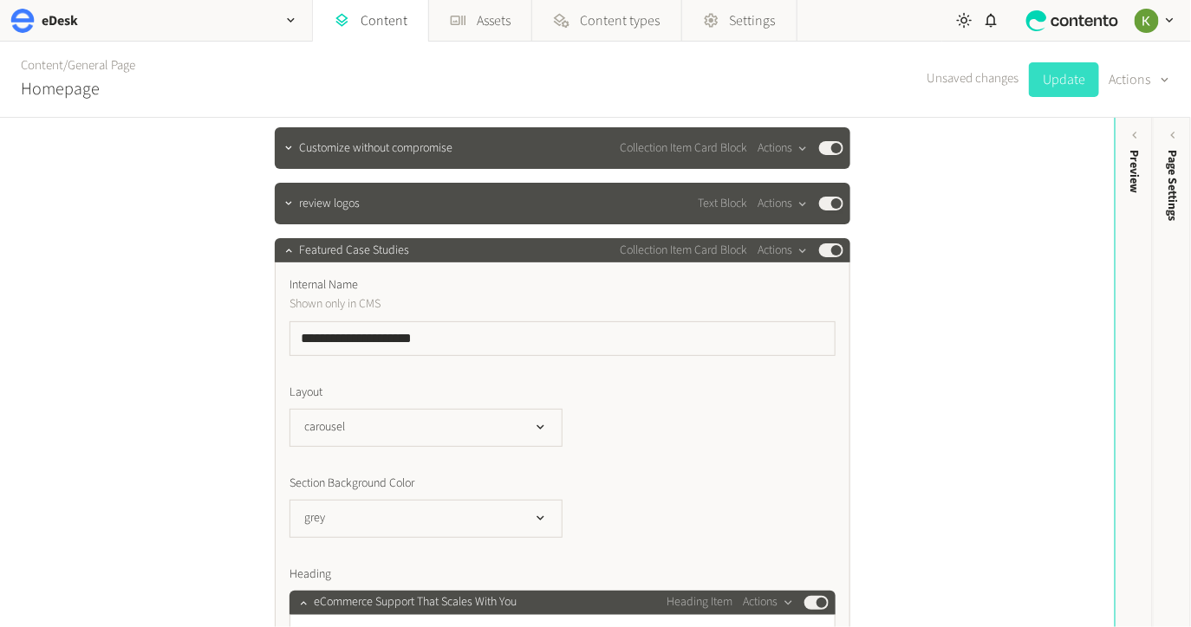
click at [1054, 84] on button "Update" at bounding box center [1064, 79] width 70 height 35
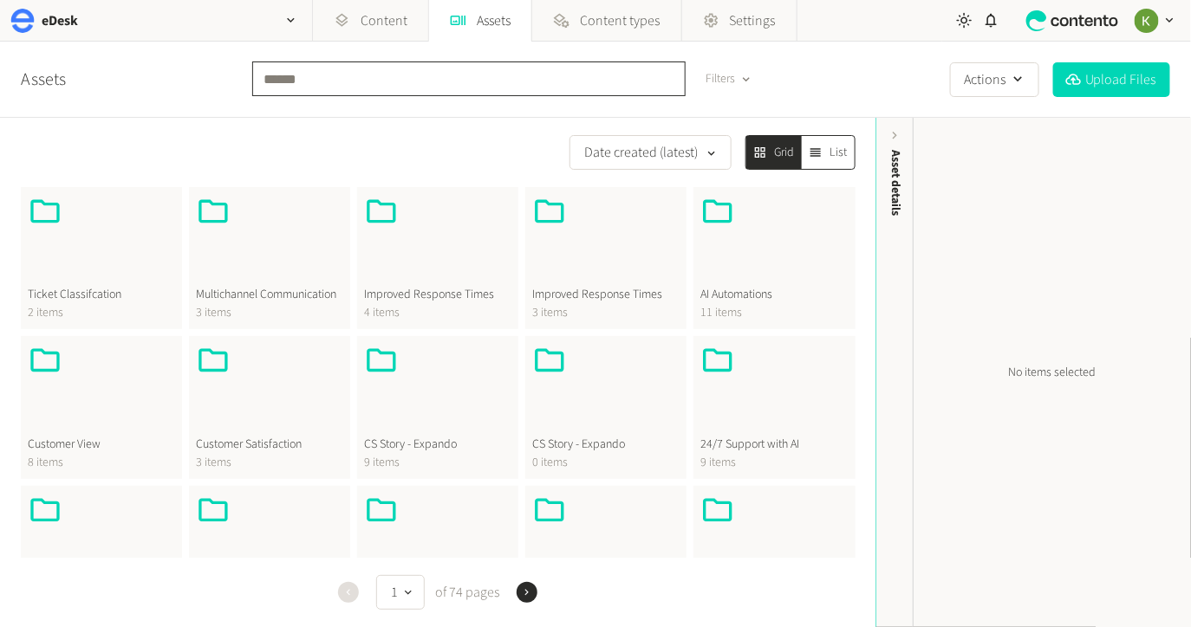
click at [435, 87] on input "text" at bounding box center [468, 79] width 433 height 35
click at [431, 81] on input "text" at bounding box center [468, 79] width 433 height 35
type input "*****"
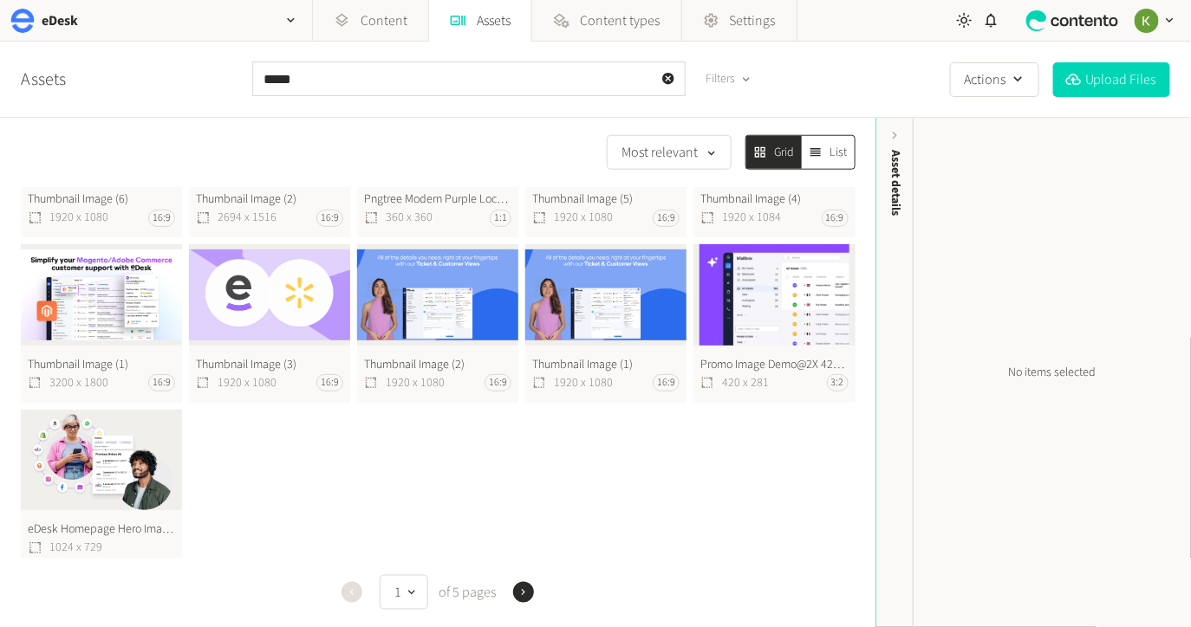
scroll to position [611, 0]
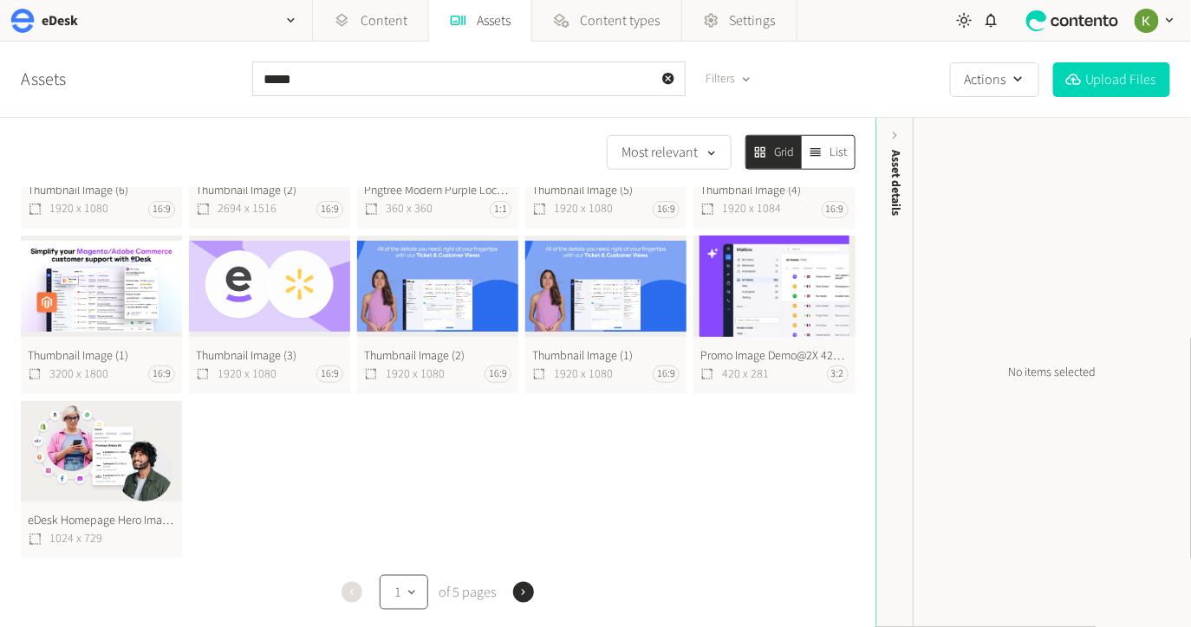
click at [417, 592] on icon "button" at bounding box center [412, 593] width 14 height 16
click at [521, 592] on icon "button" at bounding box center [523, 593] width 12 height 12
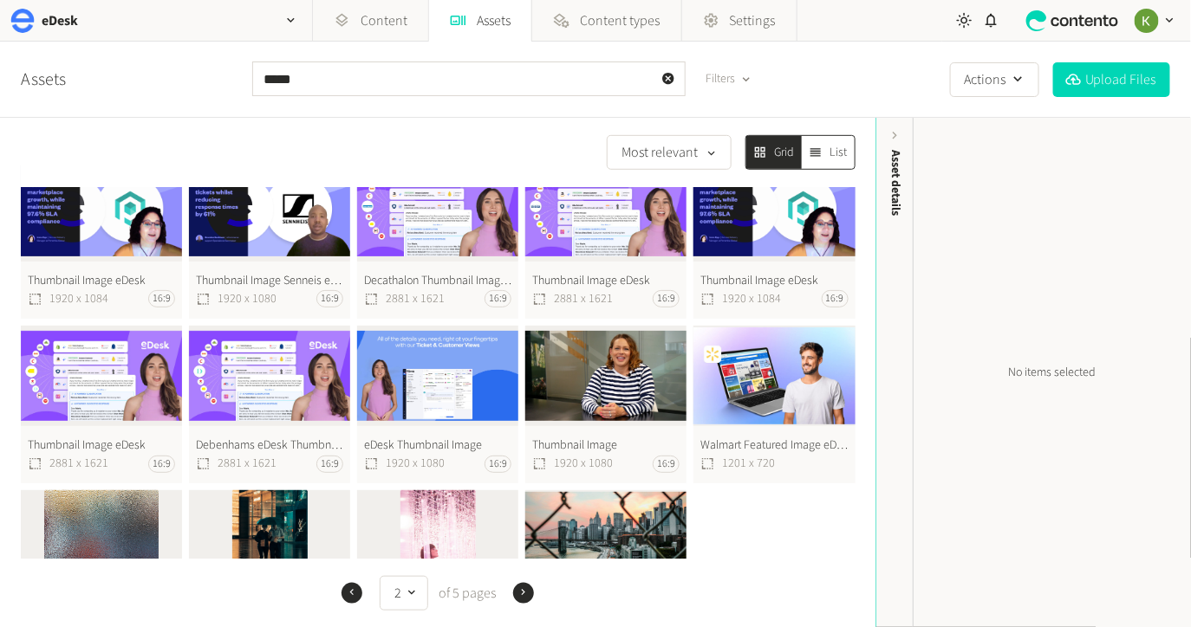
scroll to position [446, 0]
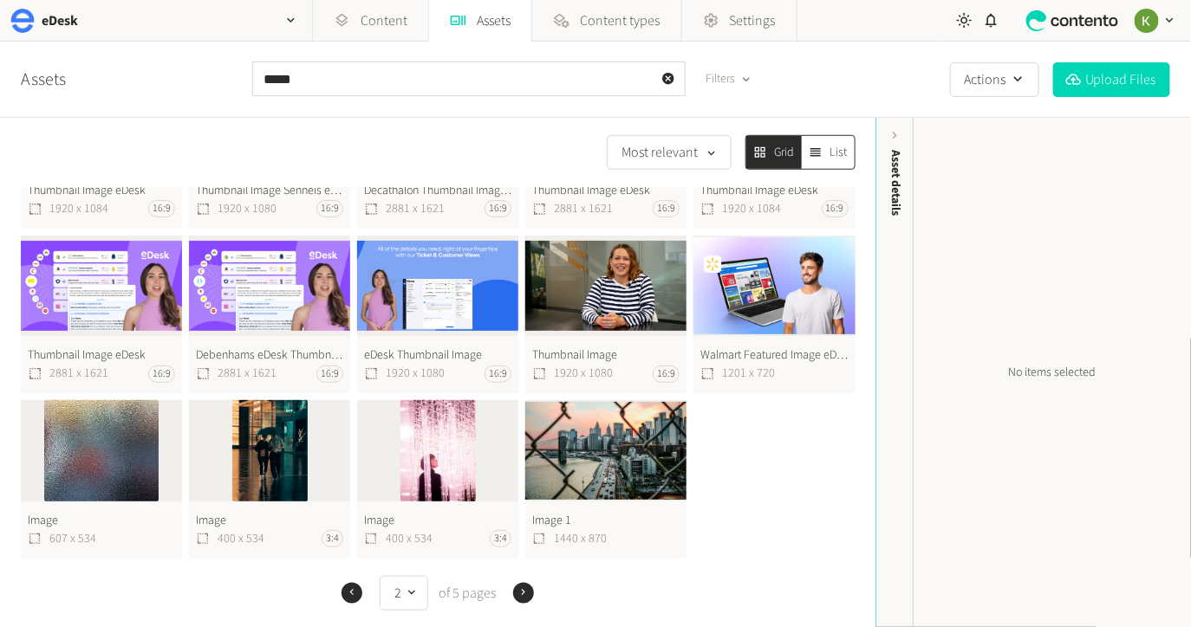
click at [524, 587] on icon "button" at bounding box center [523, 593] width 12 height 12
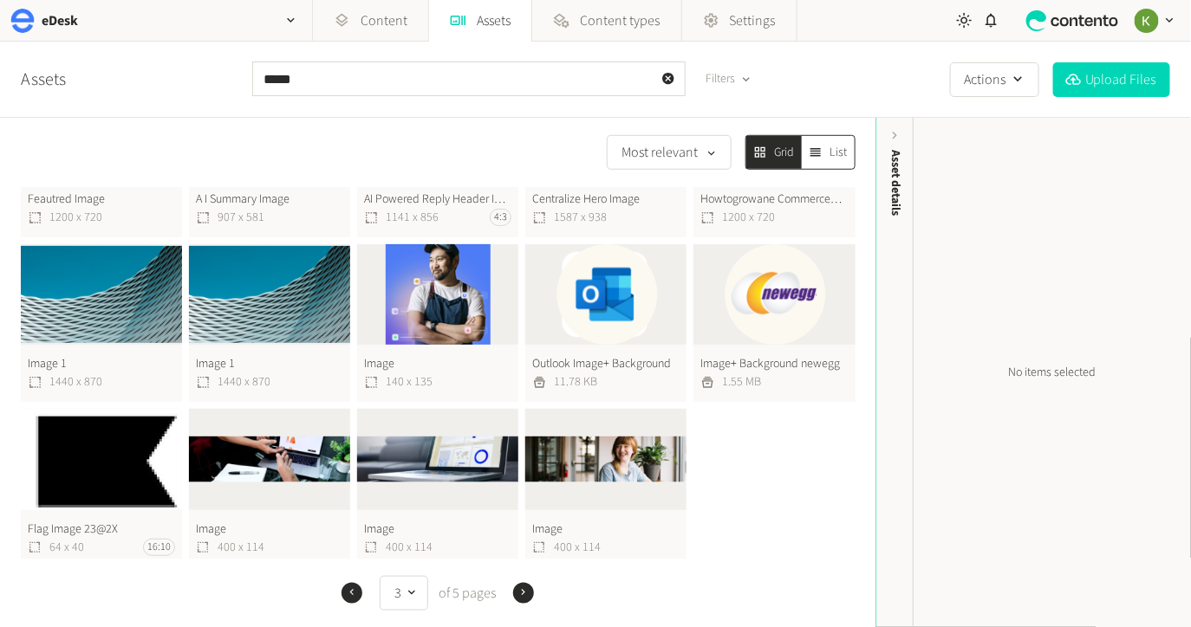
scroll to position [446, 0]
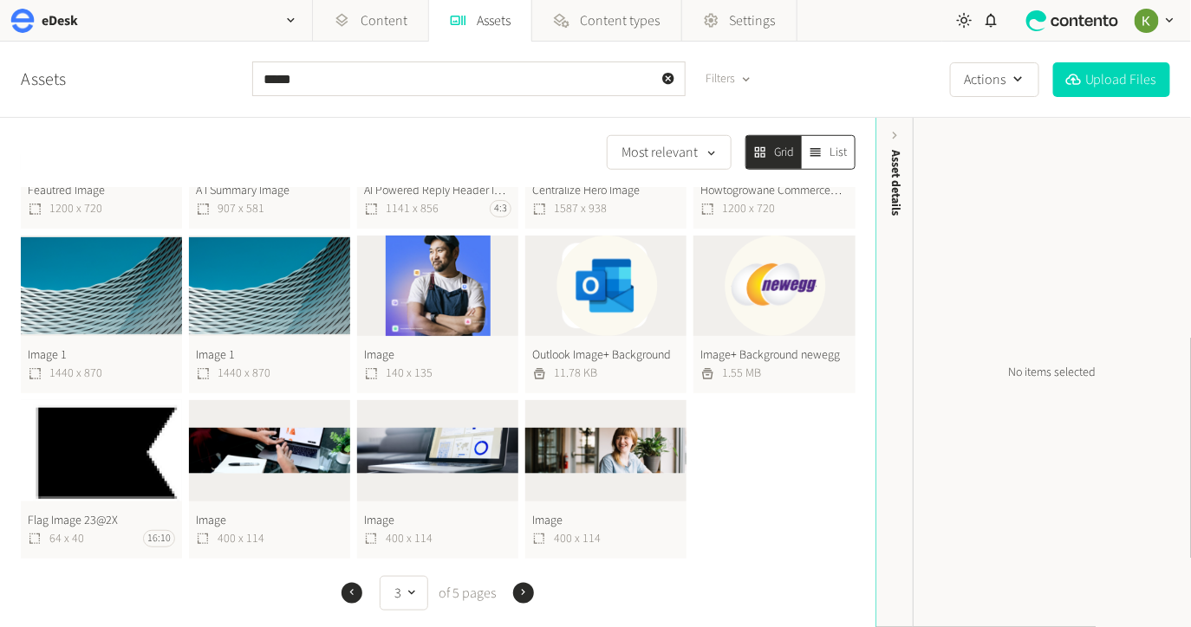
click at [519, 595] on icon "button" at bounding box center [523, 593] width 12 height 12
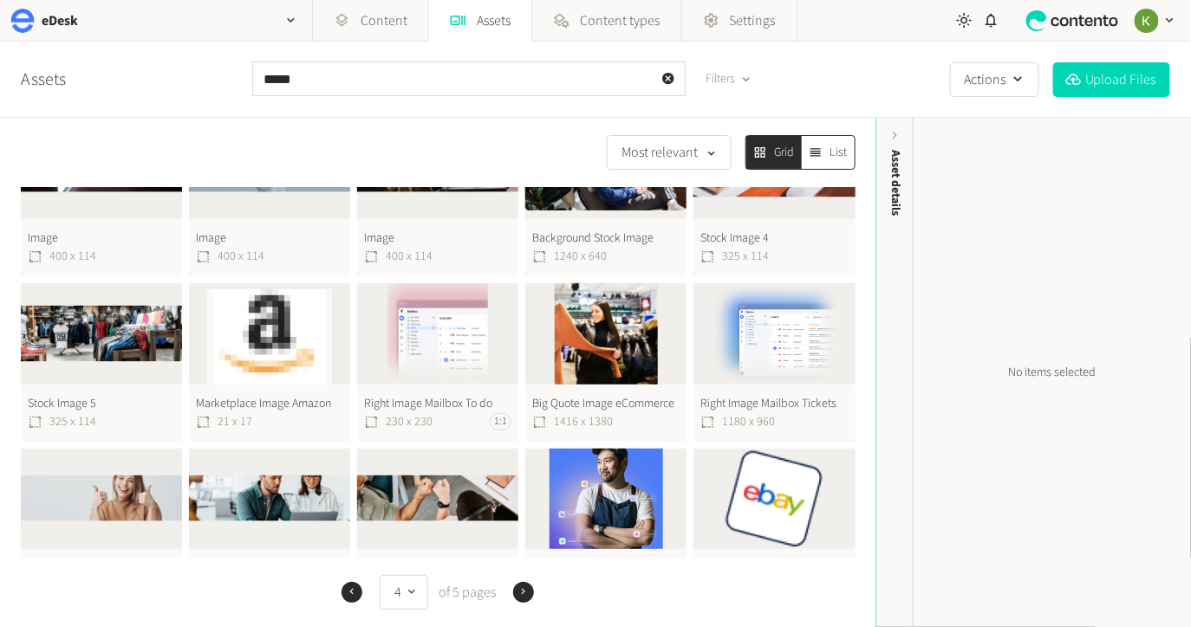
scroll to position [86, 0]
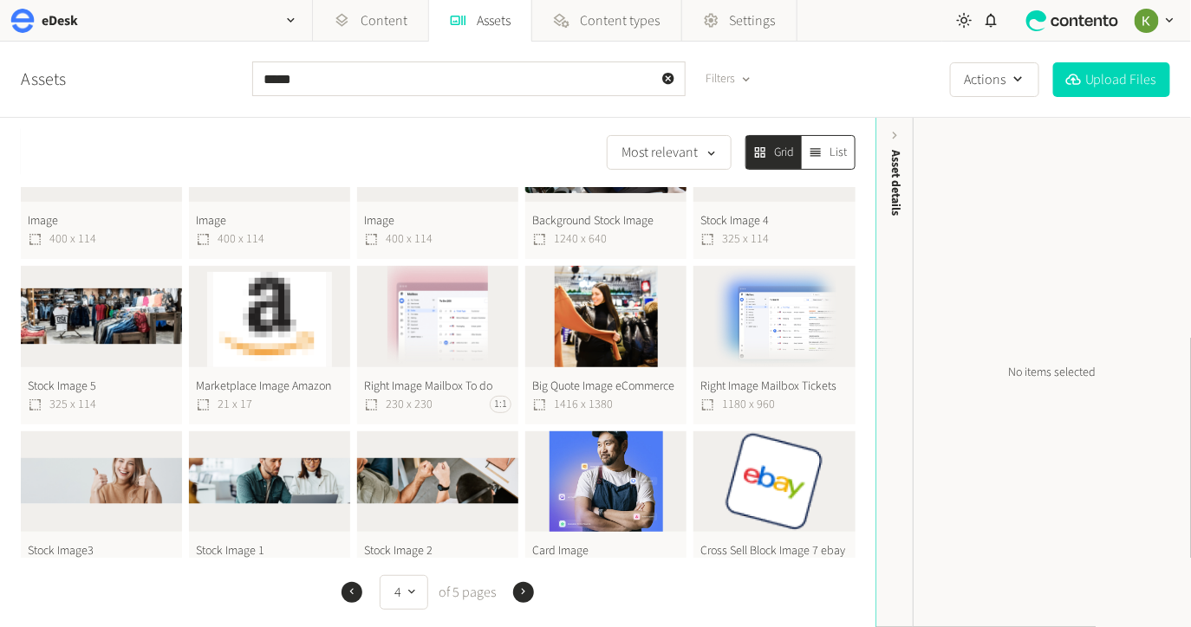
click at [447, 486] on button "Stock Image 2 400 x 114" at bounding box center [437, 511] width 161 height 158
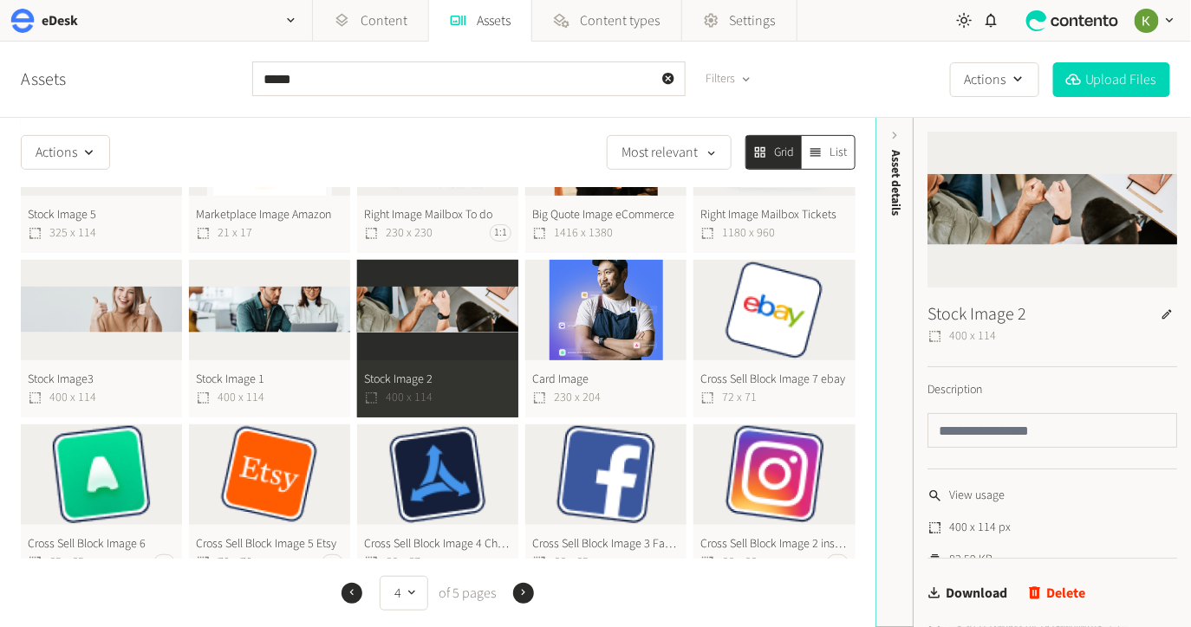
scroll to position [216, 0]
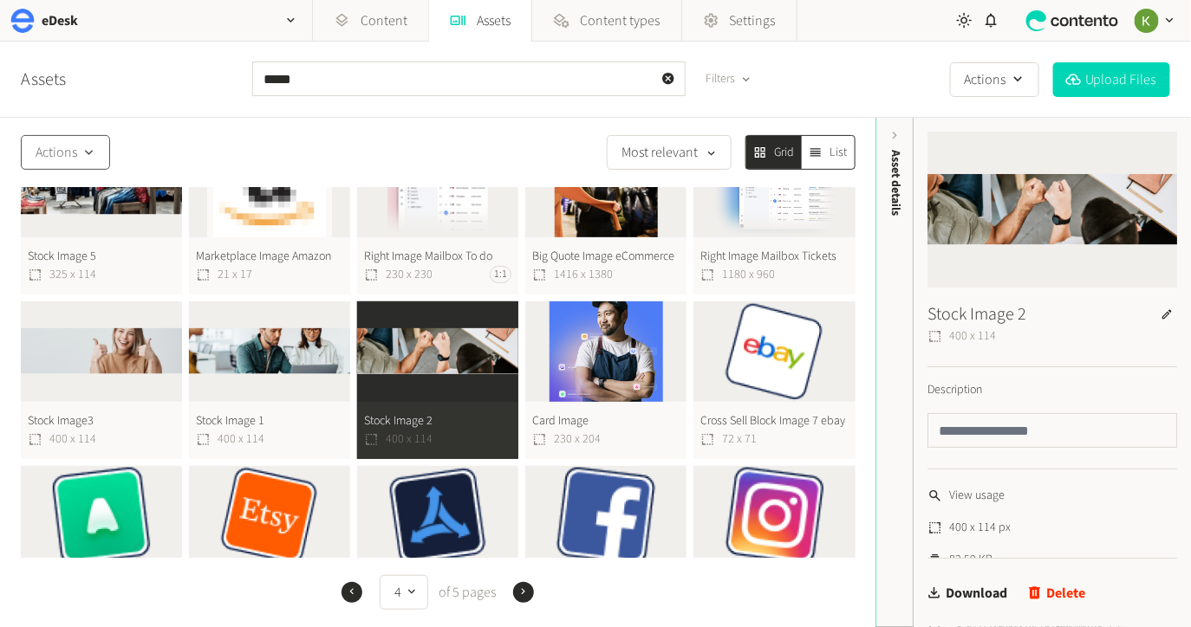
click at [101, 152] on div "button" at bounding box center [88, 152] width 23 height 17
click at [79, 198] on button "Move to folder" at bounding box center [70, 197] width 97 height 32
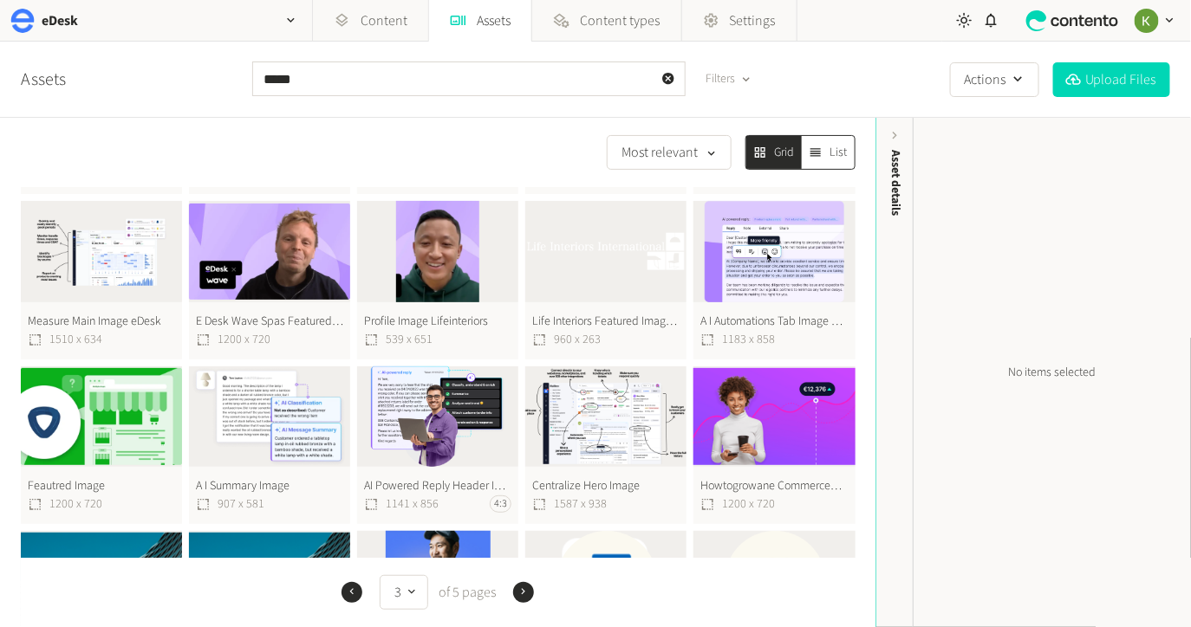
scroll to position [446, 0]
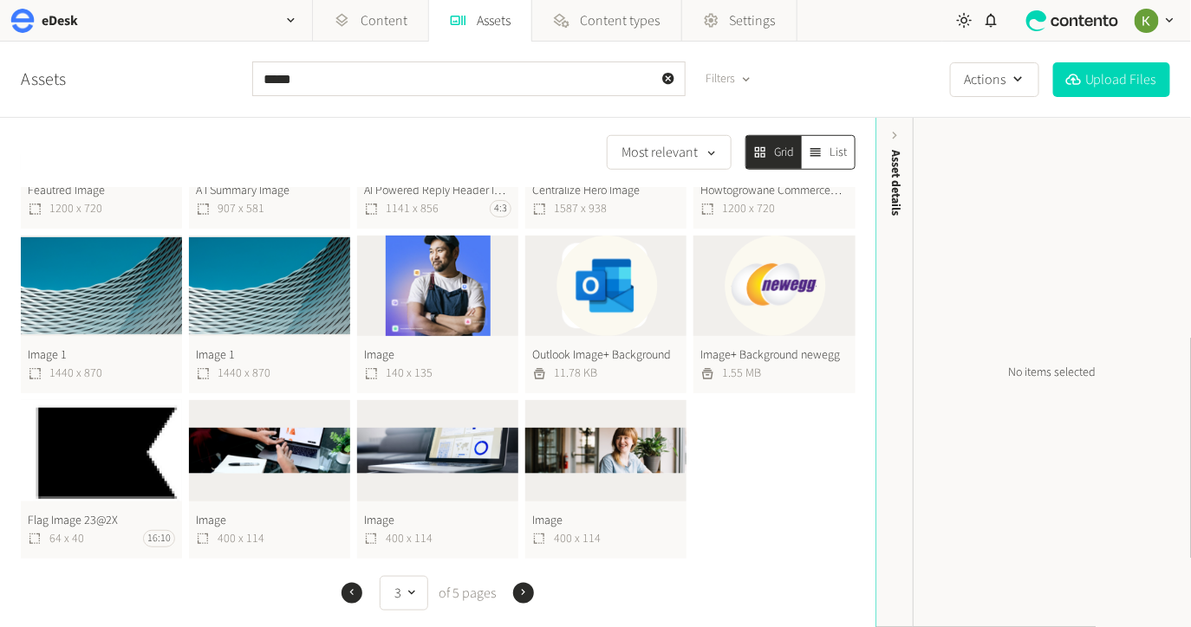
click at [522, 589] on icon "button" at bounding box center [523, 593] width 12 height 12
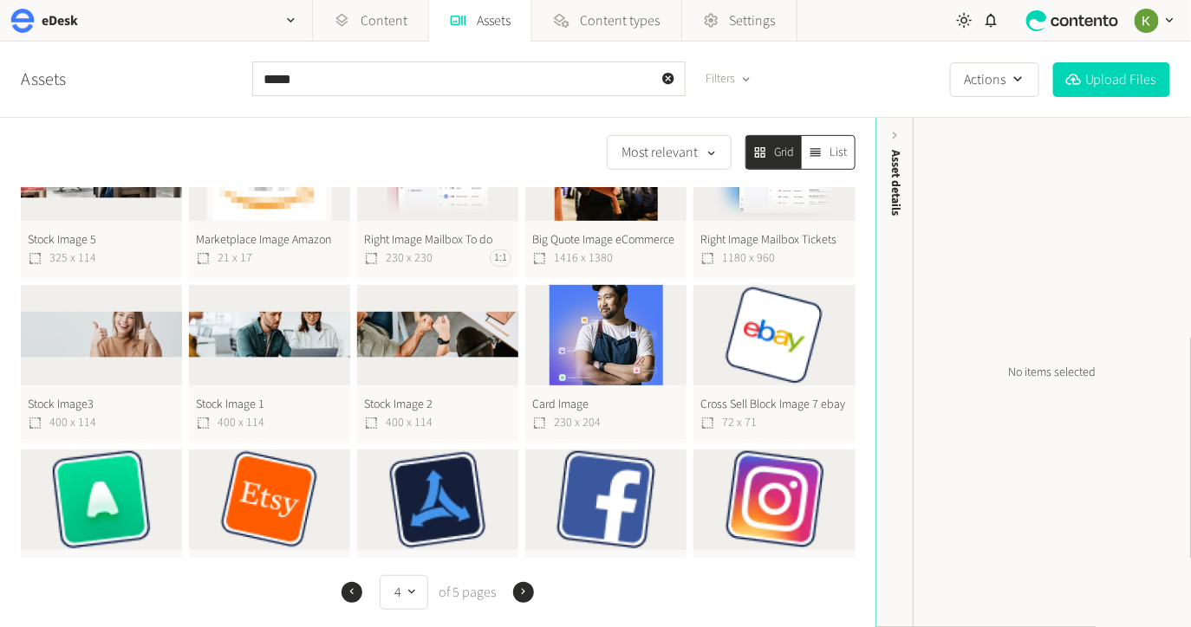
scroll to position [179, 0]
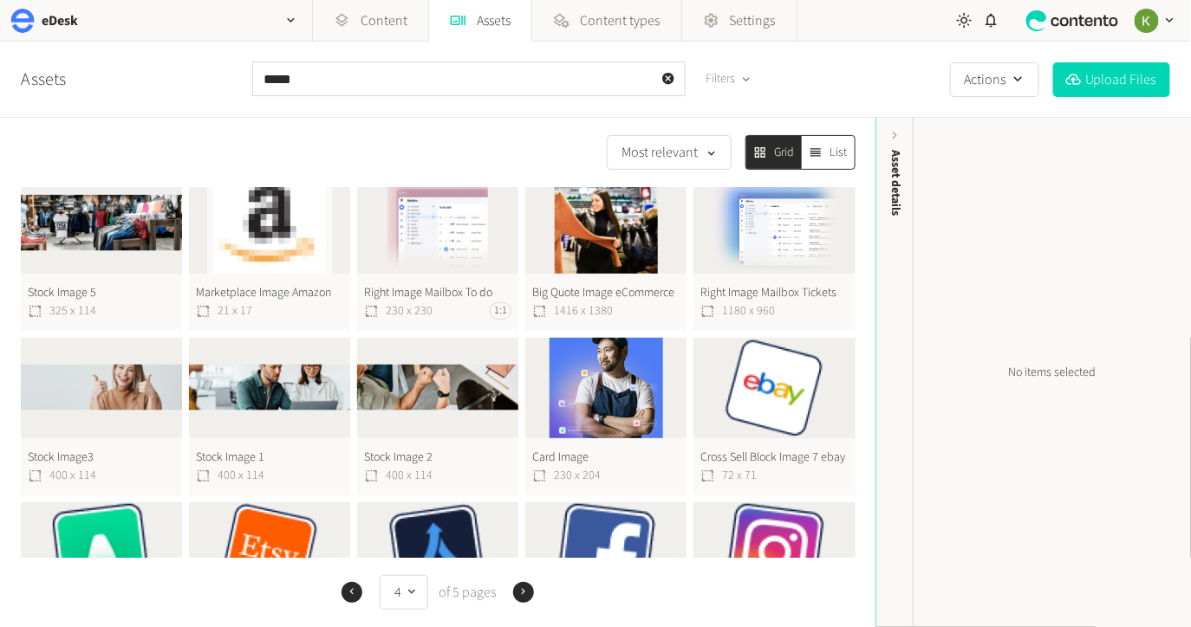
click at [459, 380] on button "Stock Image 2 400 x 114" at bounding box center [437, 417] width 161 height 158
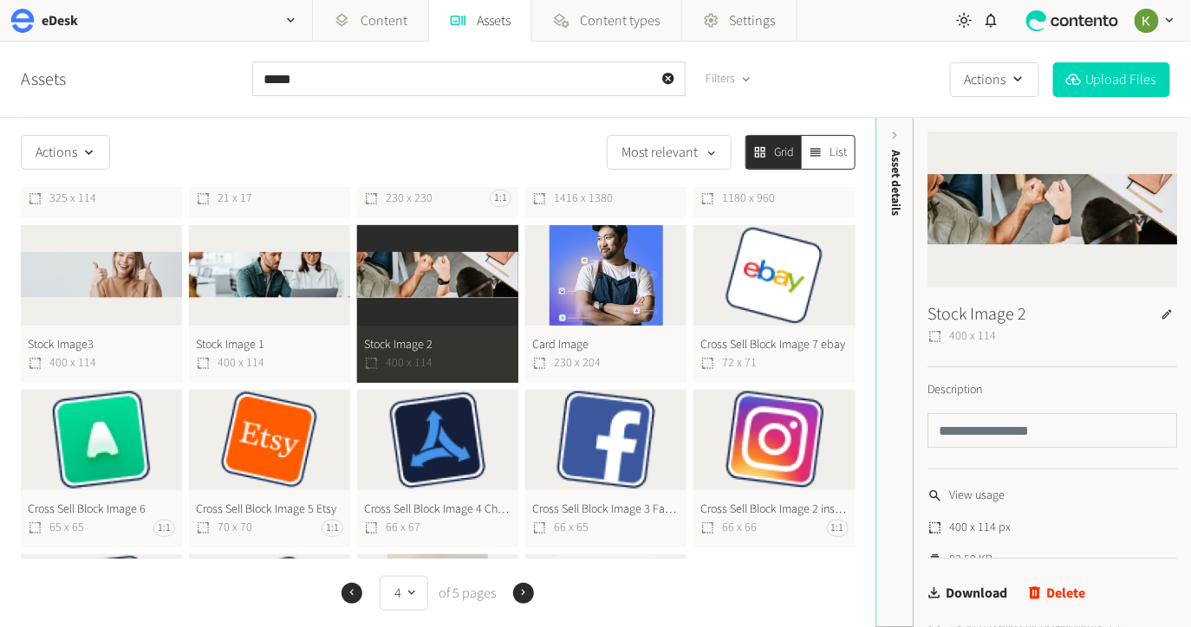
scroll to position [230, 0]
